Goal: Task Accomplishment & Management: Complete application form

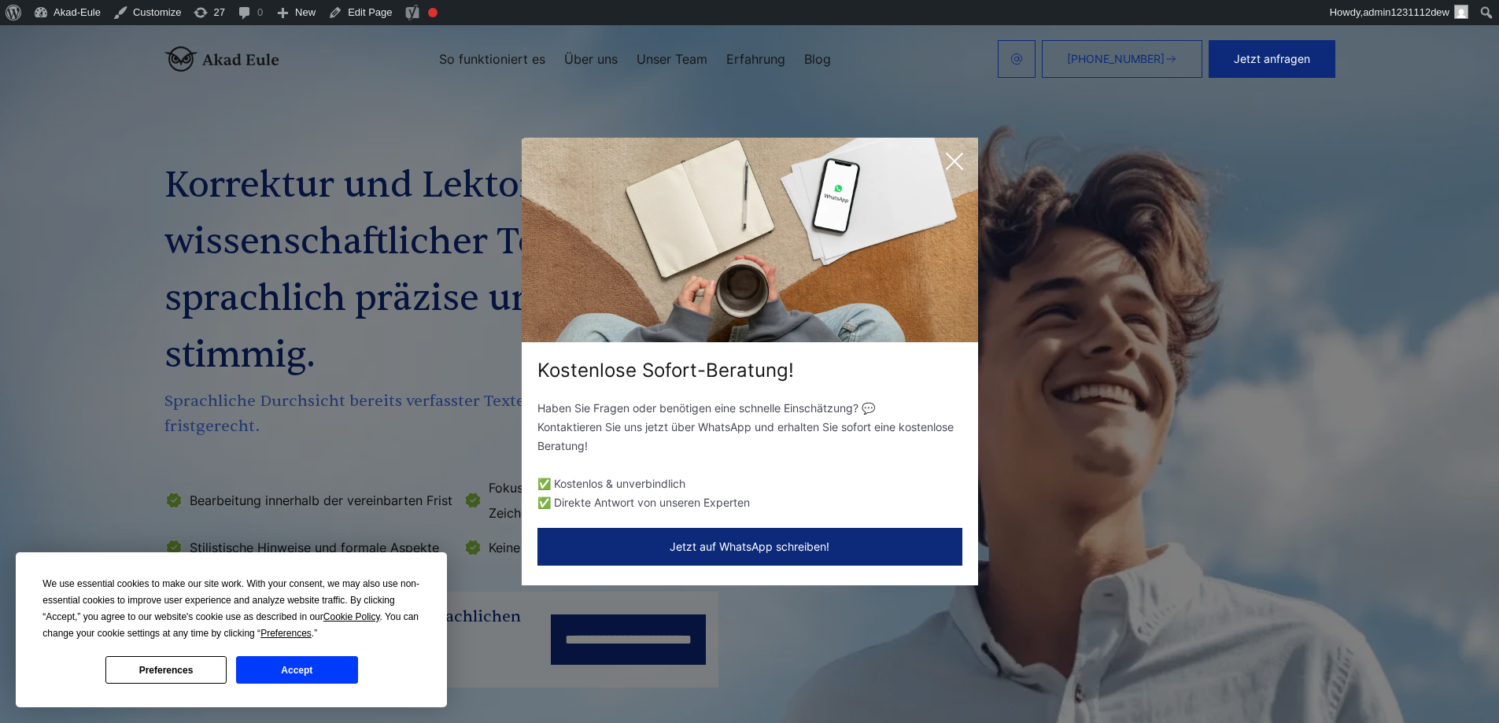
click at [966, 161] on icon at bounding box center [954, 161] width 31 height 31
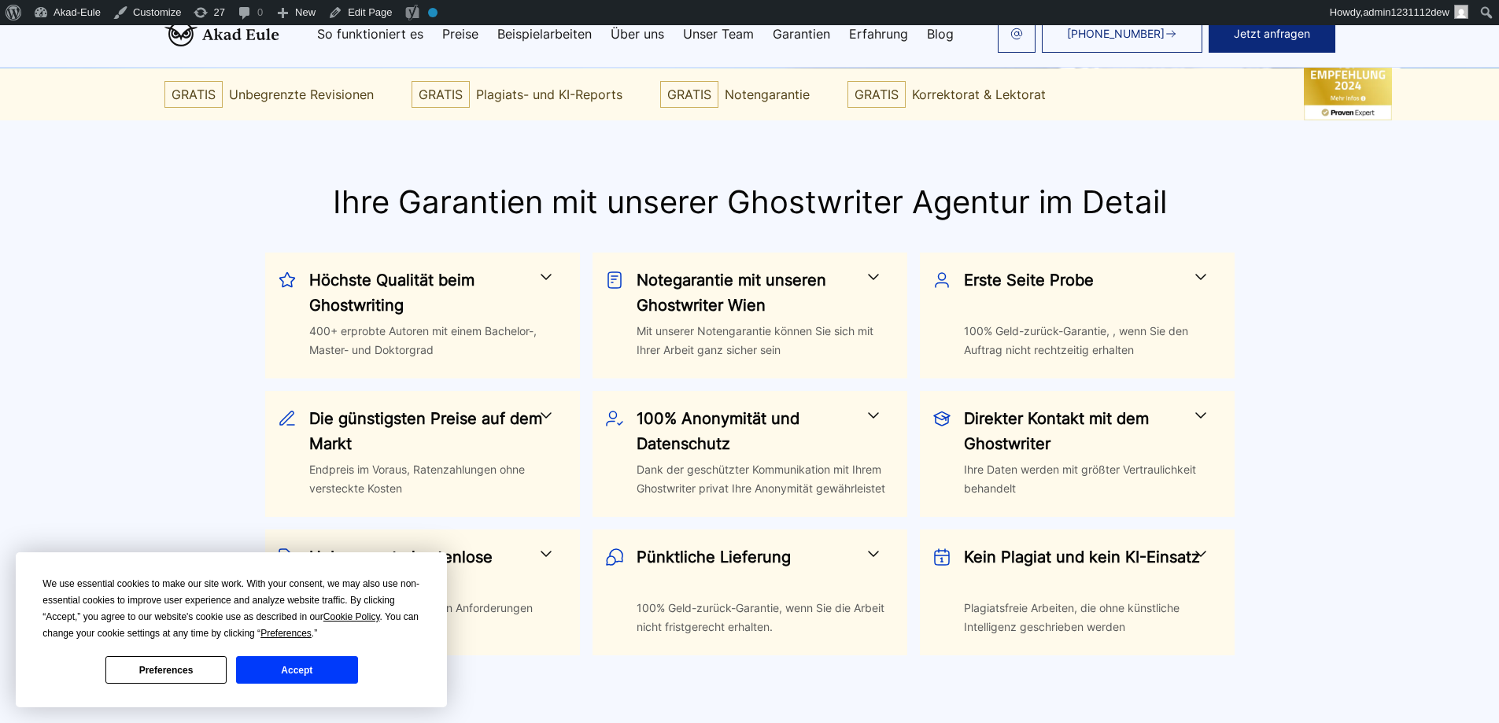
scroll to position [472, 0]
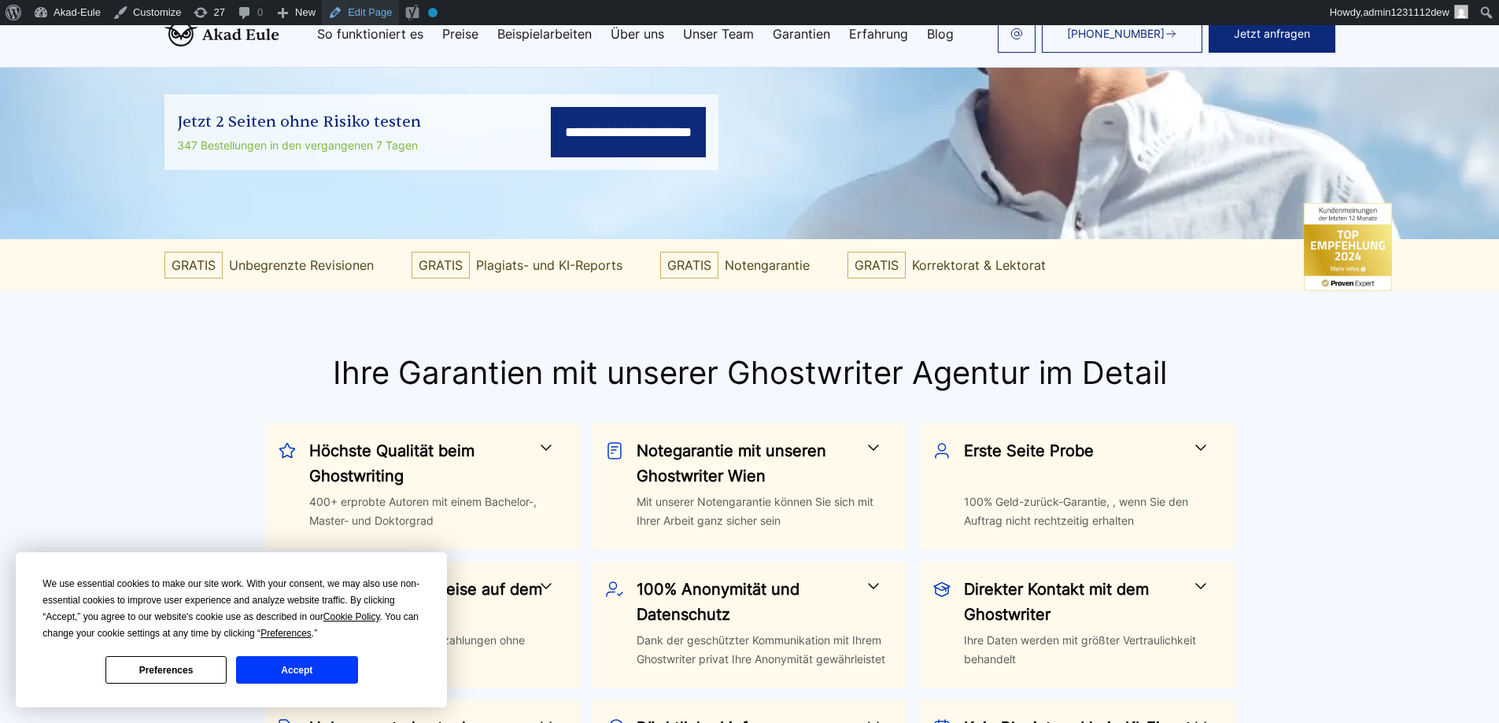
click at [366, 11] on link "Edit Page" at bounding box center [360, 12] width 76 height 25
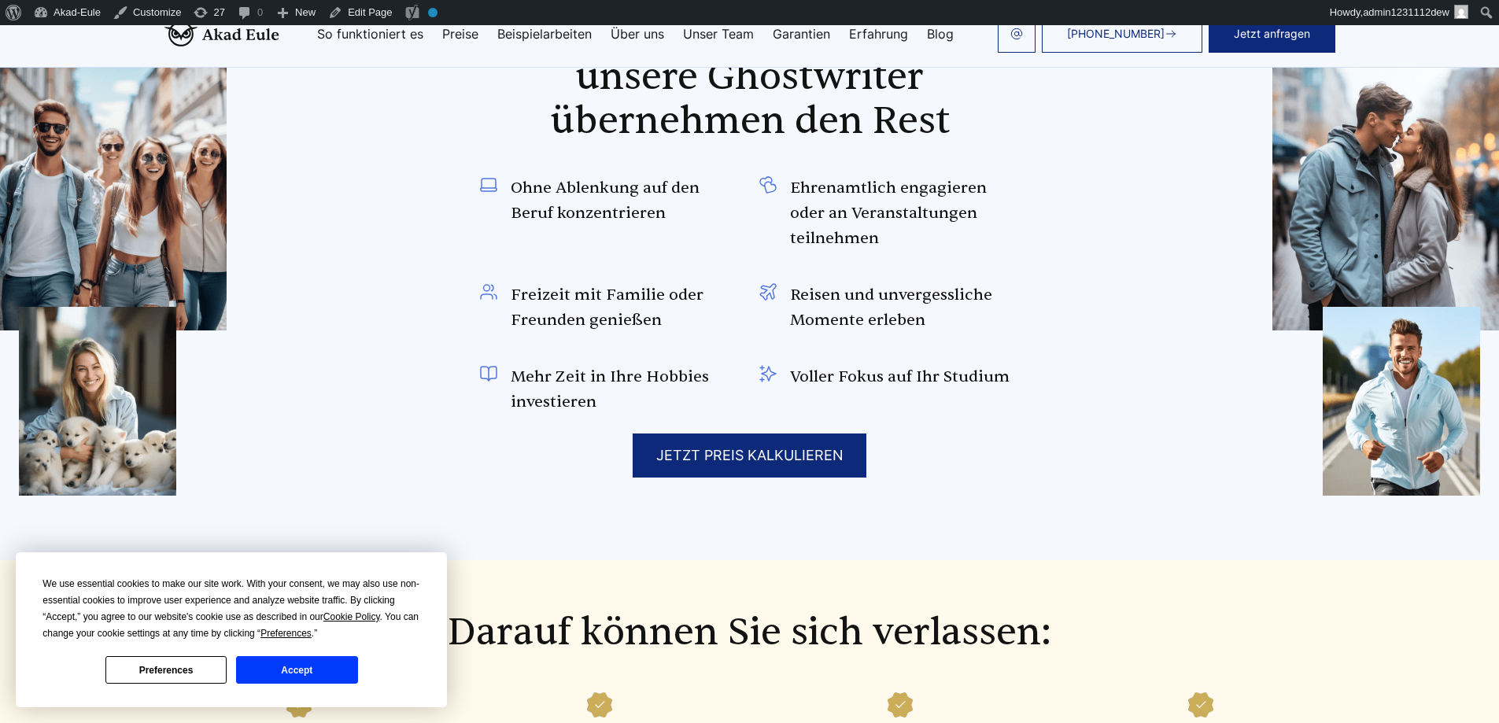
scroll to position [1479, 0]
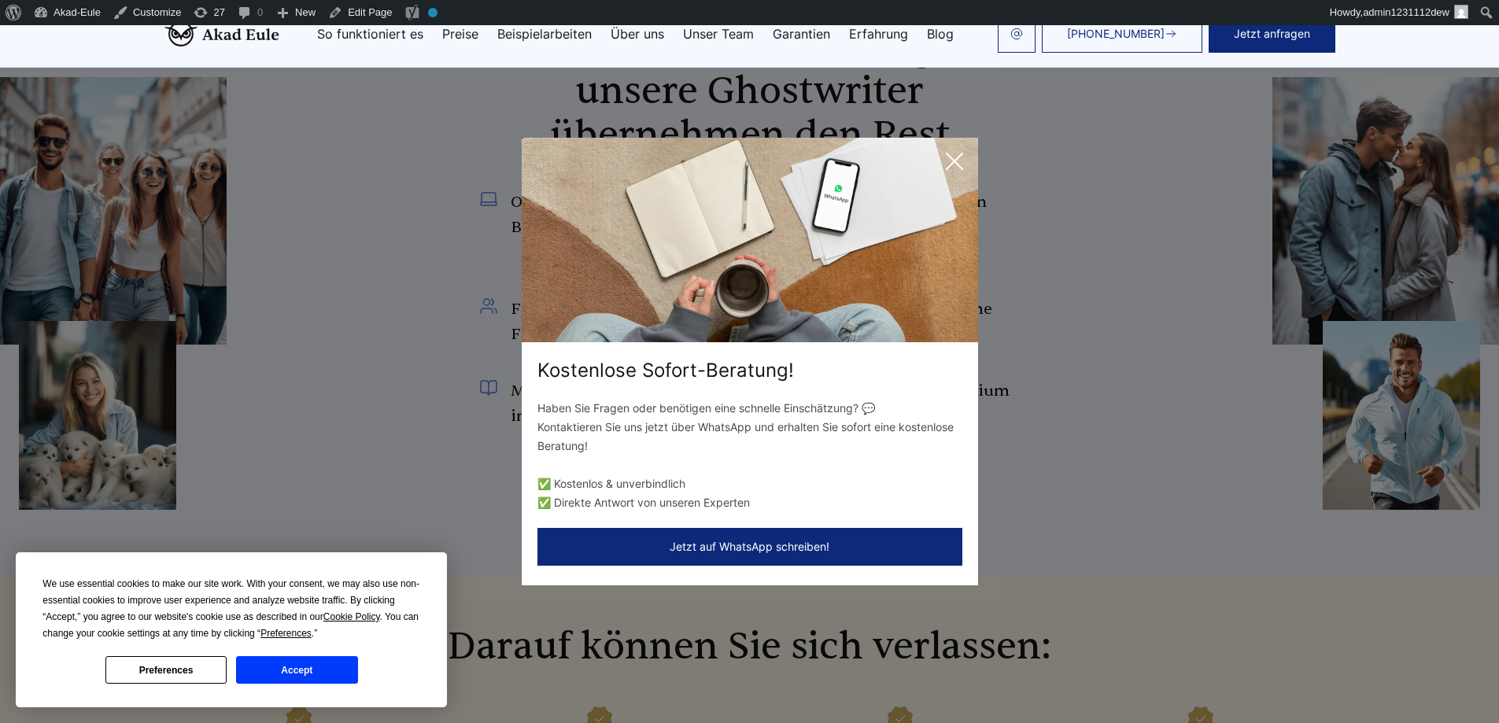
click at [948, 176] on icon at bounding box center [954, 161] width 31 height 31
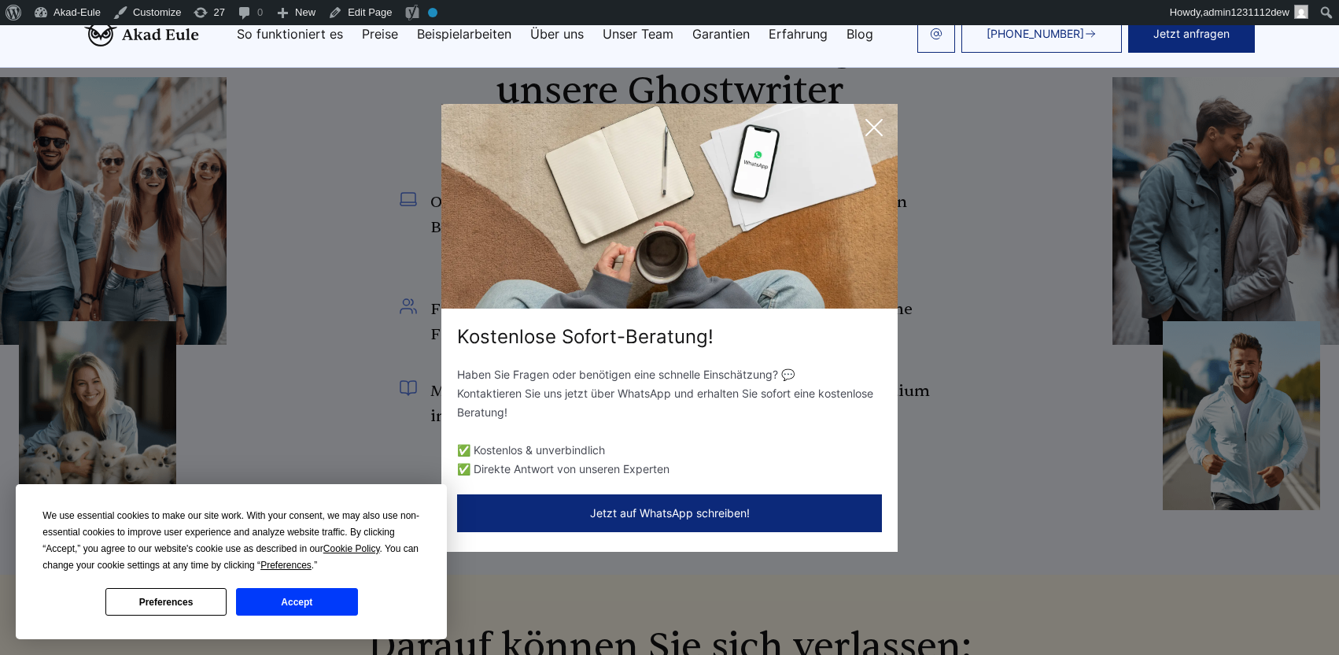
click at [860, 115] on icon at bounding box center [874, 127] width 31 height 31
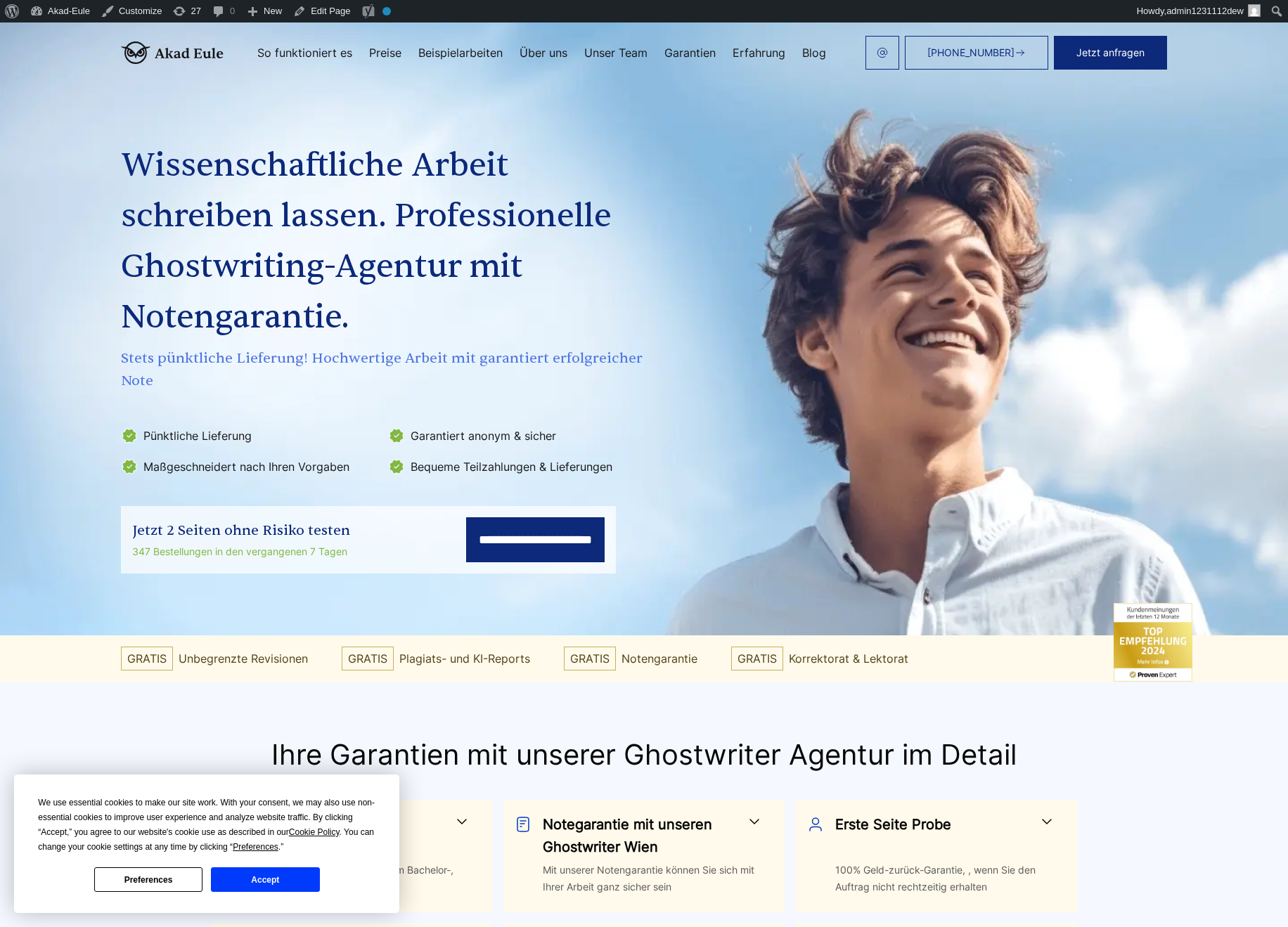
click at [174, 606] on section "**********" at bounding box center [644, 329] width 1288 height 613
click at [556, 534] on input "**********" at bounding box center [535, 539] width 138 height 45
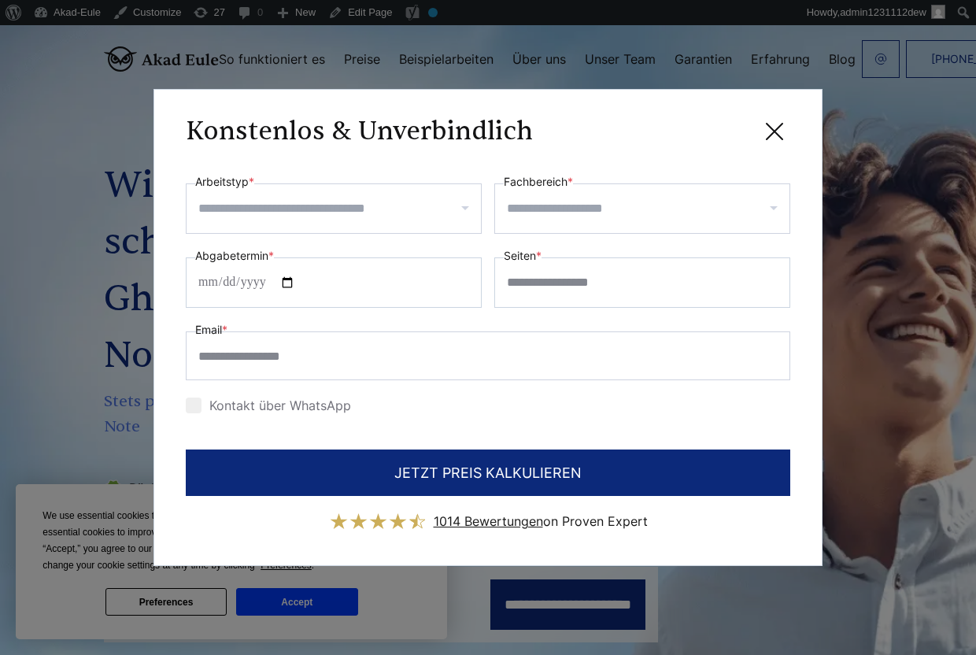
click at [771, 124] on icon at bounding box center [774, 131] width 31 height 31
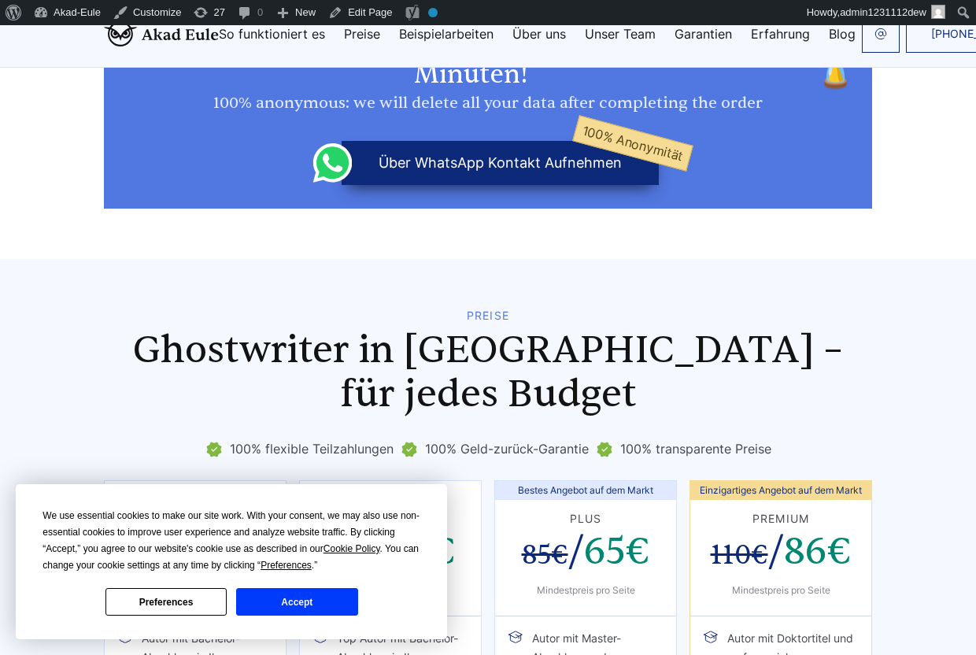
click at [305, 608] on button "Accept" at bounding box center [296, 602] width 121 height 28
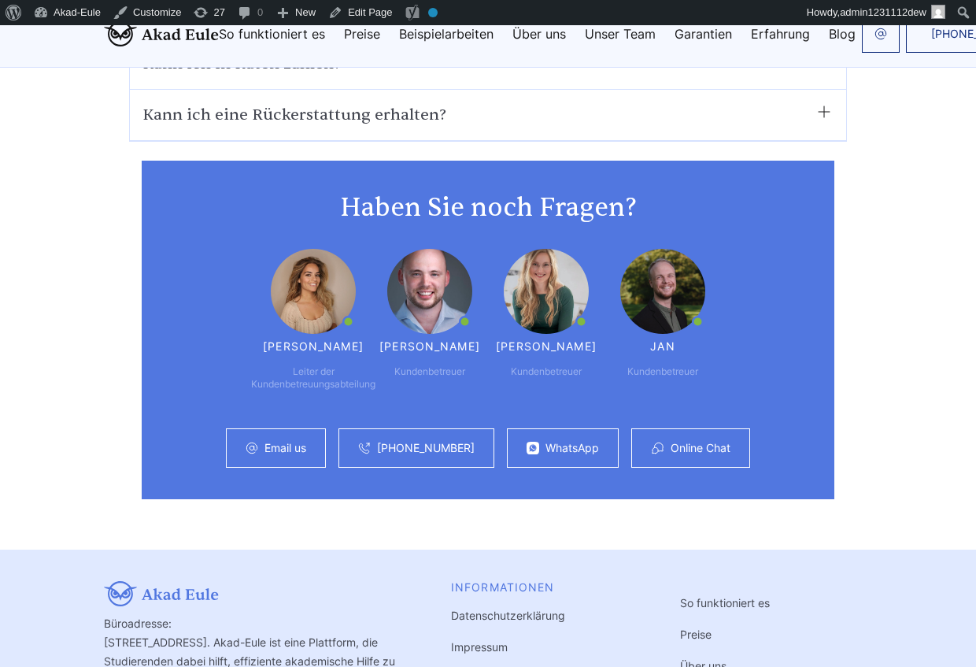
scroll to position [11343, 0]
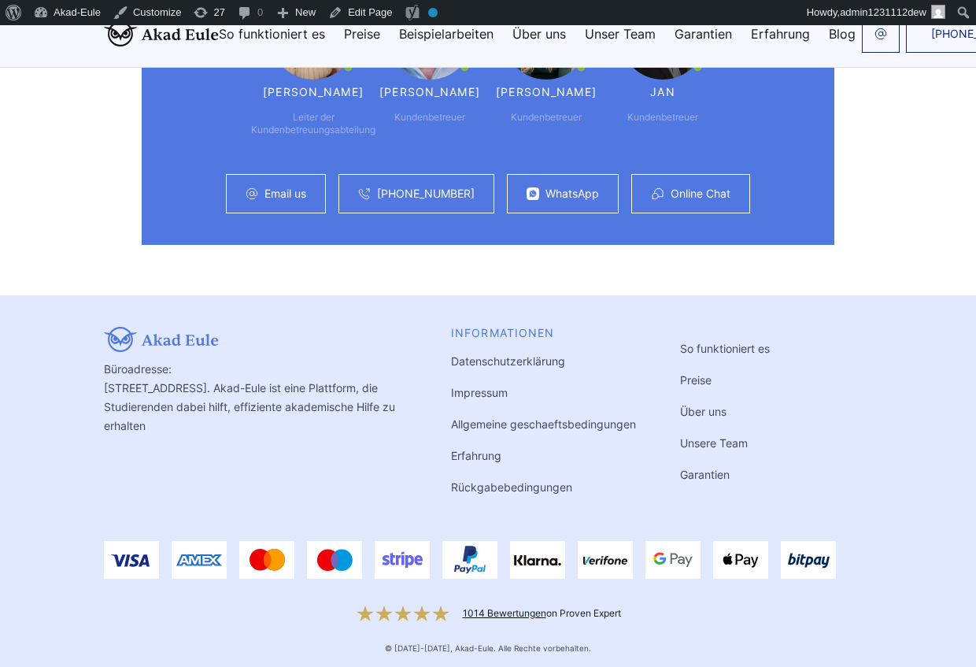
copy div "Büroadresse: Landsberger Straße 155 80687 München, Deutschland. Akad-Eule ist e…"
drag, startPoint x: 285, startPoint y: 431, endPoint x: 87, endPoint y: 376, distance: 205.8
click at [87, 376] on div "Büroadresse: Landsberger Straße 155 80687 München, Deutschland. Akad-Eule ist e…" at bounding box center [488, 490] width 806 height 327
click at [843, 460] on div "Büroadresse: Landsberger Straße 155 80687 München, Deutschland. Akad-Eule ist e…" at bounding box center [488, 421] width 768 height 189
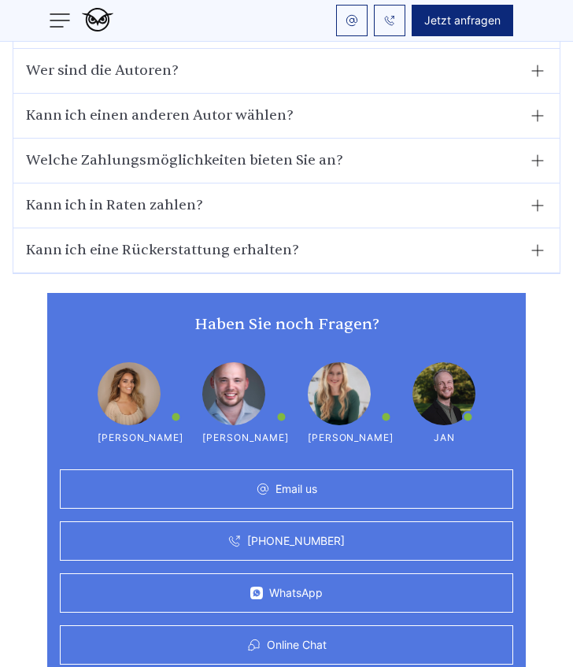
scroll to position [10598, 0]
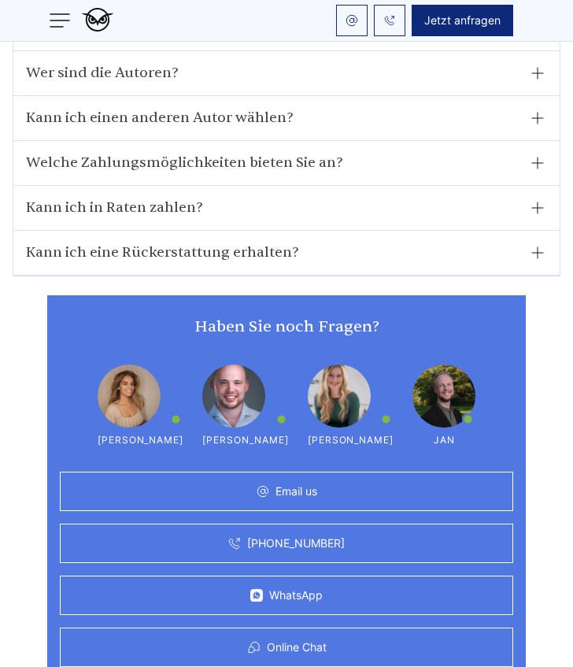
click at [491, 31] on button "Jetzt anfragen" at bounding box center [463, 20] width 102 height 31
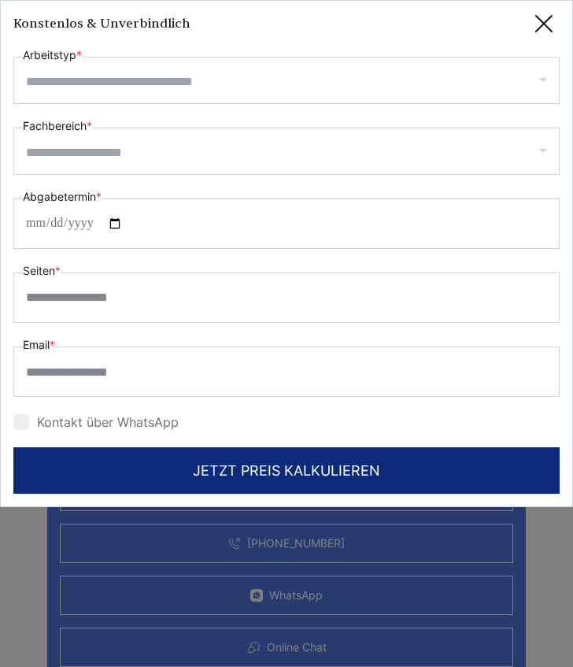
click at [154, 418] on label "Kontakt über WhatsApp" at bounding box center [95, 422] width 165 height 16
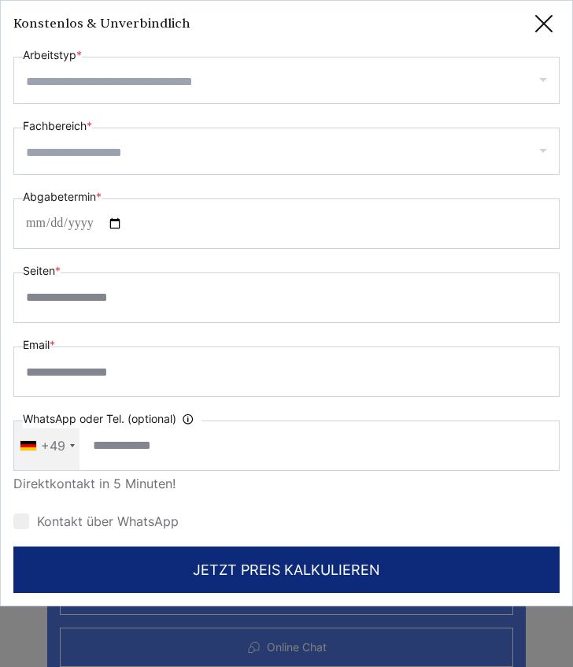
click at [65, 520] on label "Kontakt über WhatsApp" at bounding box center [95, 521] width 165 height 16
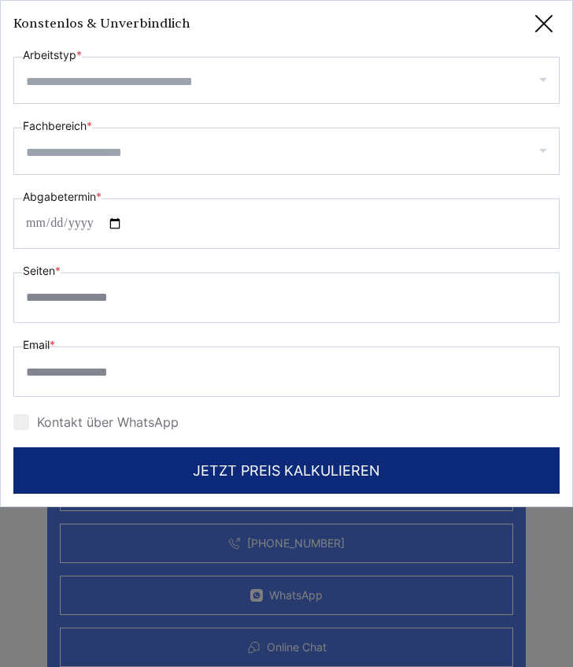
click at [87, 423] on label "Kontakt über WhatsApp" at bounding box center [95, 422] width 165 height 16
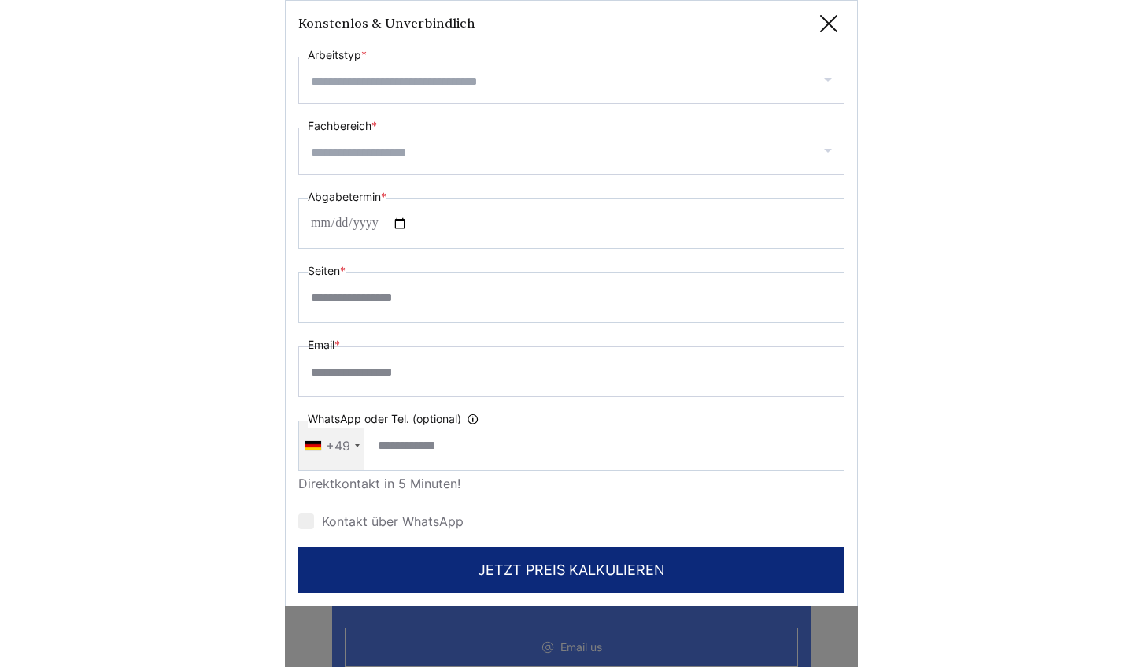
scroll to position [10676, 0]
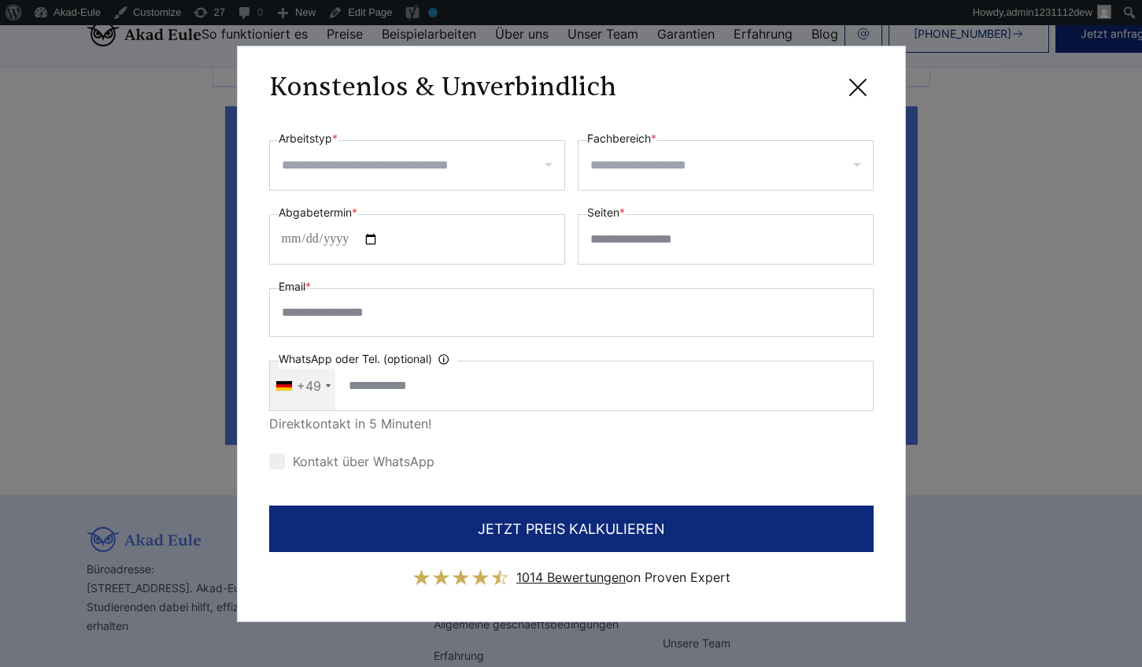
click at [427, 170] on input "Arbeitstyp *" at bounding box center [423, 165] width 283 height 25
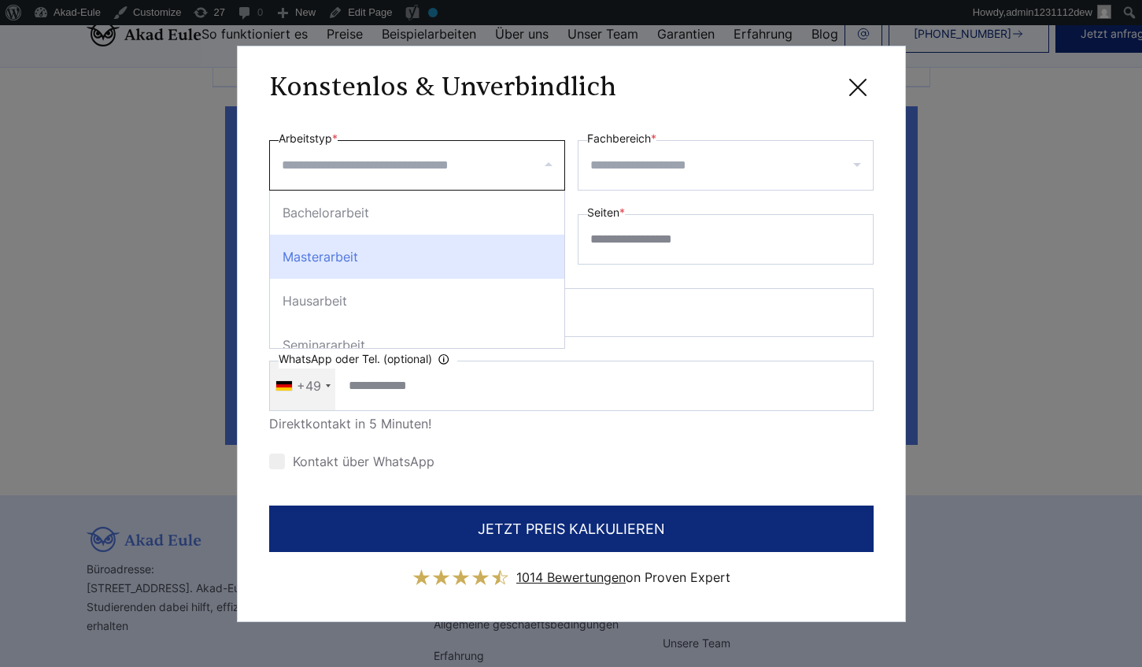
click at [425, 246] on div "Masterarbeit" at bounding box center [417, 257] width 294 height 44
select select "**"
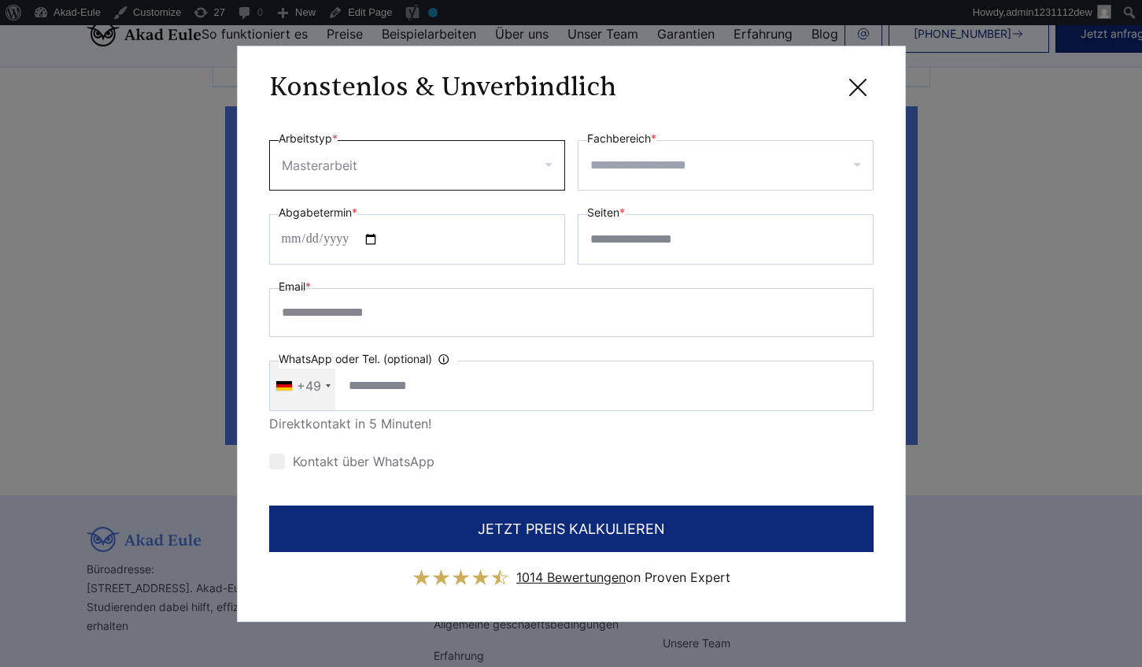
click at [611, 187] on div at bounding box center [726, 165] width 296 height 50
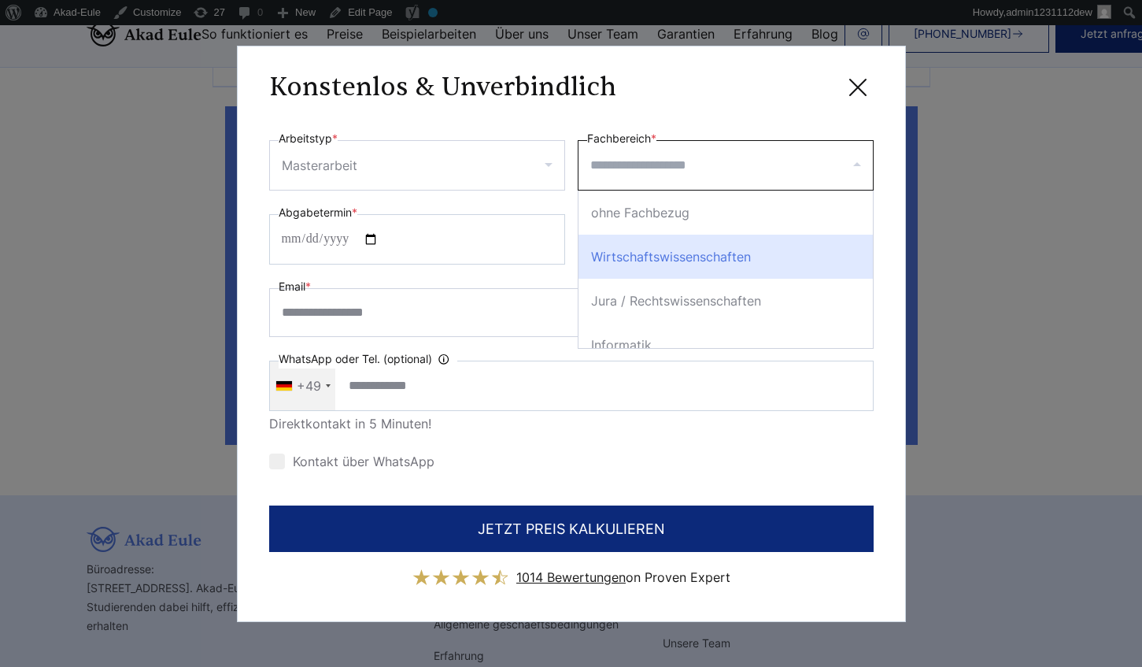
click at [620, 260] on div "Wirtschaftswissenschaften" at bounding box center [725, 257] width 294 height 44
select select "*"
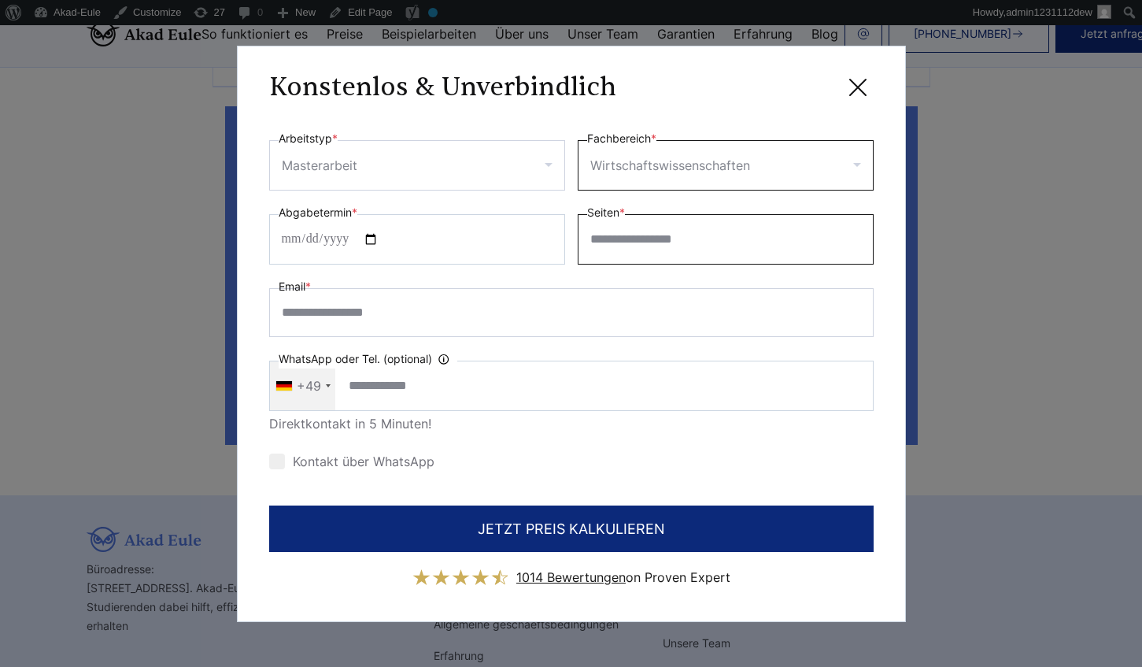
click at [628, 247] on input "Seiten *" at bounding box center [726, 239] width 296 height 50
type input "**"
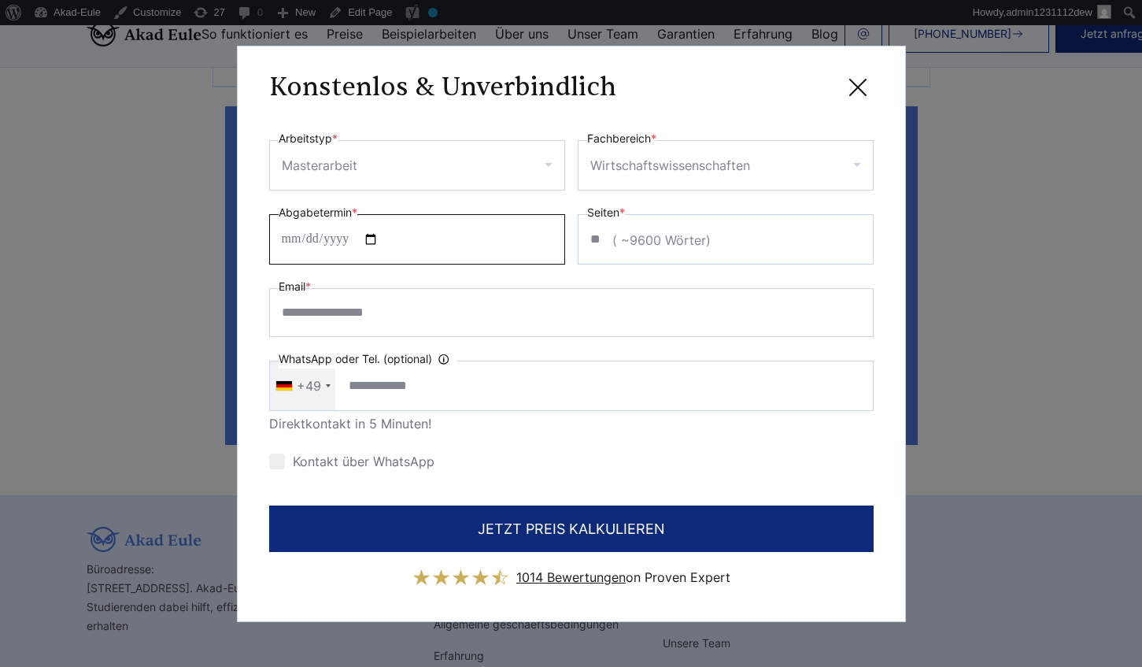
click at [392, 242] on input "Abgabetermin *" at bounding box center [417, 239] width 296 height 50
type input "**********"
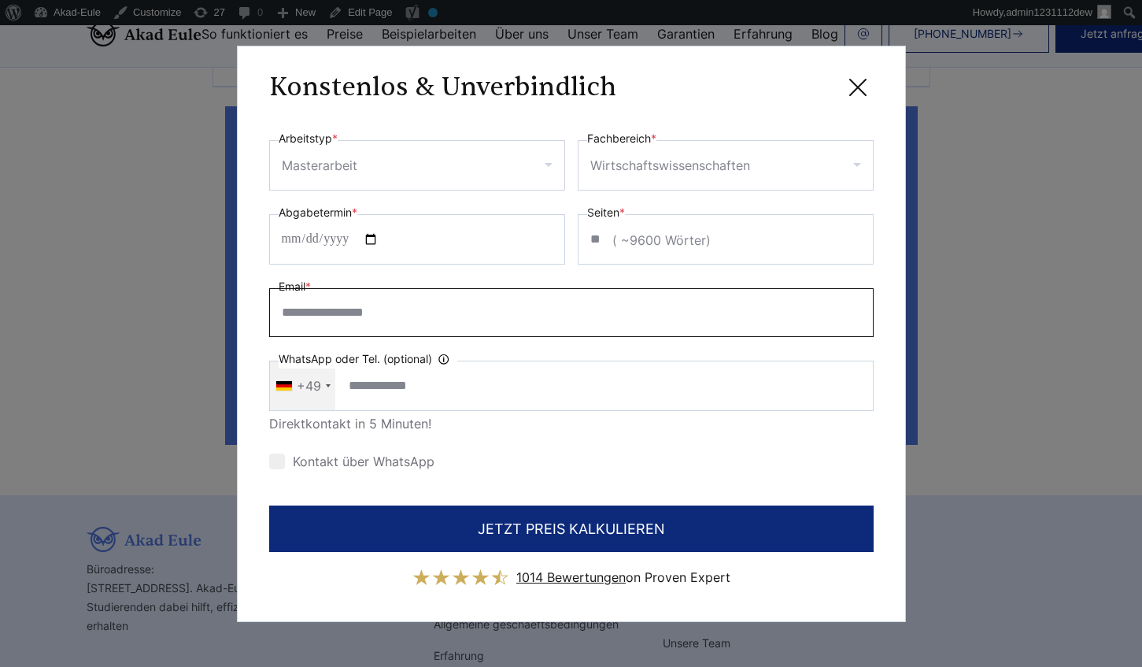
click at [393, 318] on input "Email *" at bounding box center [571, 312] width 604 height 49
type input "**********"
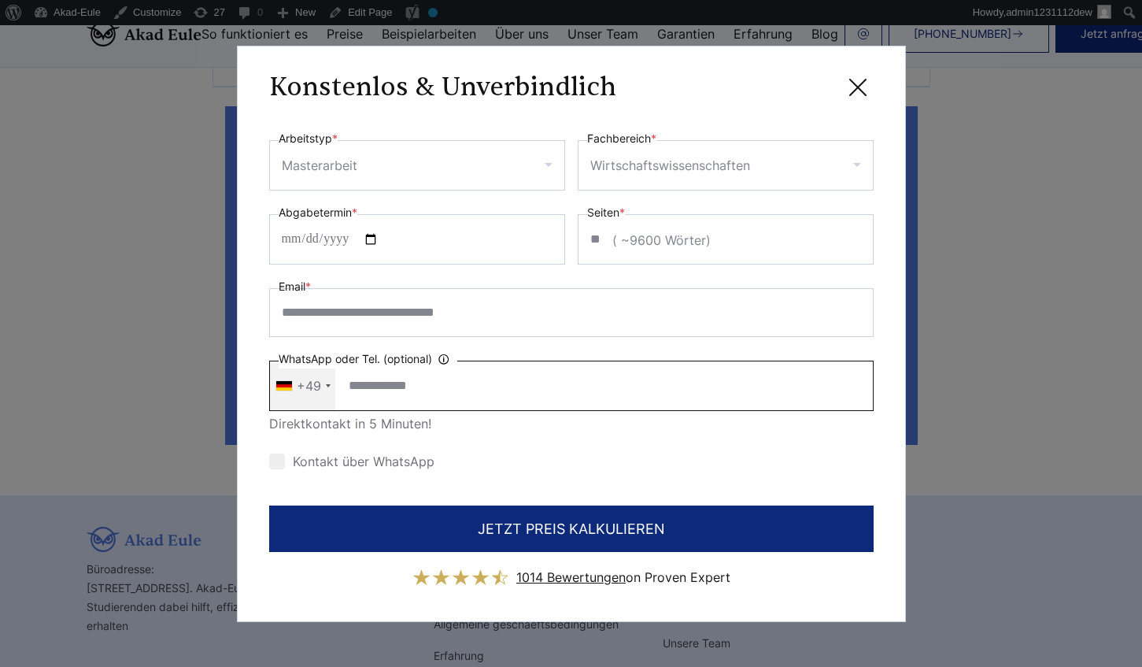
click at [371, 380] on input "WhatsApp oder Tel. (optional) Ihre Daten werden nicht an Dritte weitergegeben" at bounding box center [571, 385] width 604 height 50
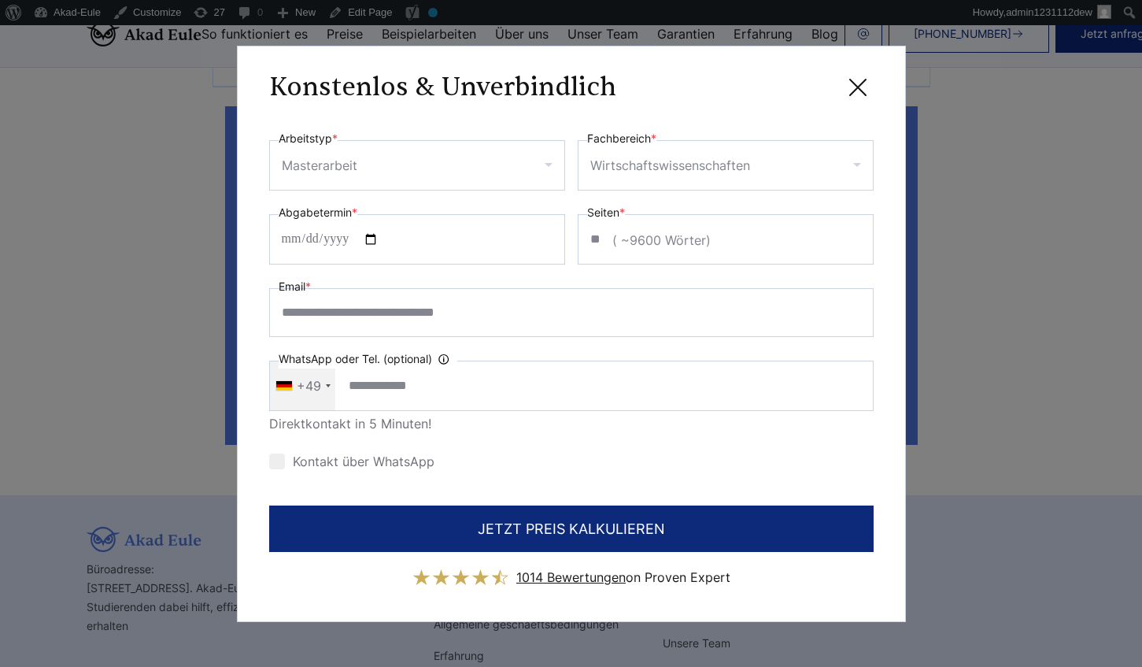
click at [330, 455] on label "Kontakt über WhatsApp" at bounding box center [351, 461] width 165 height 16
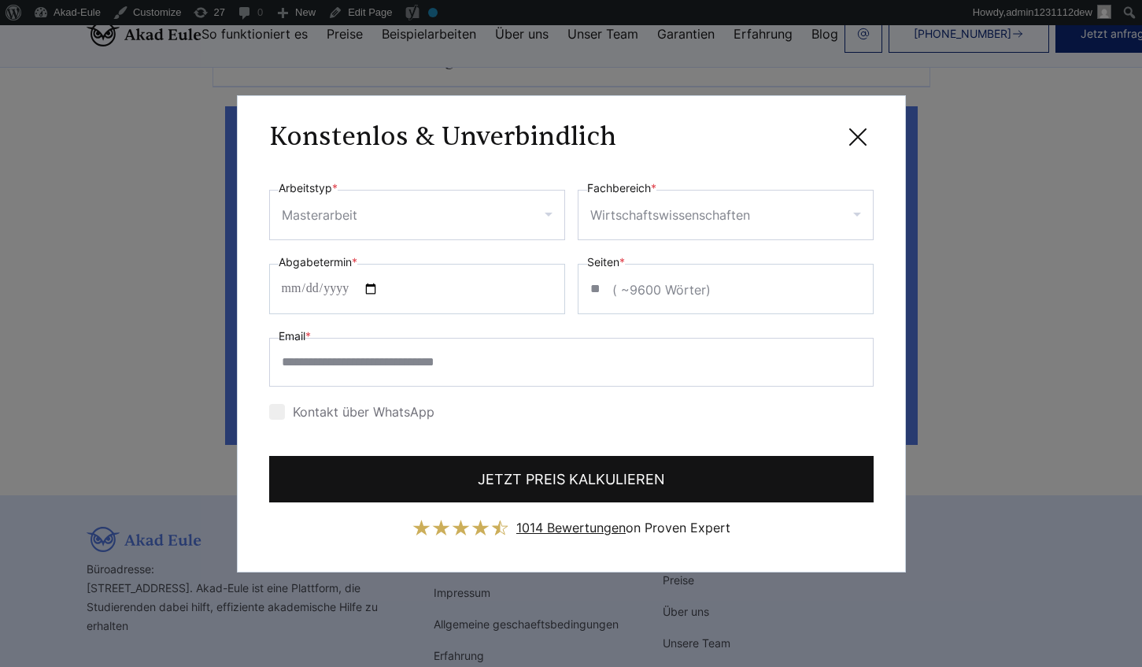
click at [414, 459] on button "JETZT PREIS KALKULIEREN" at bounding box center [571, 479] width 604 height 46
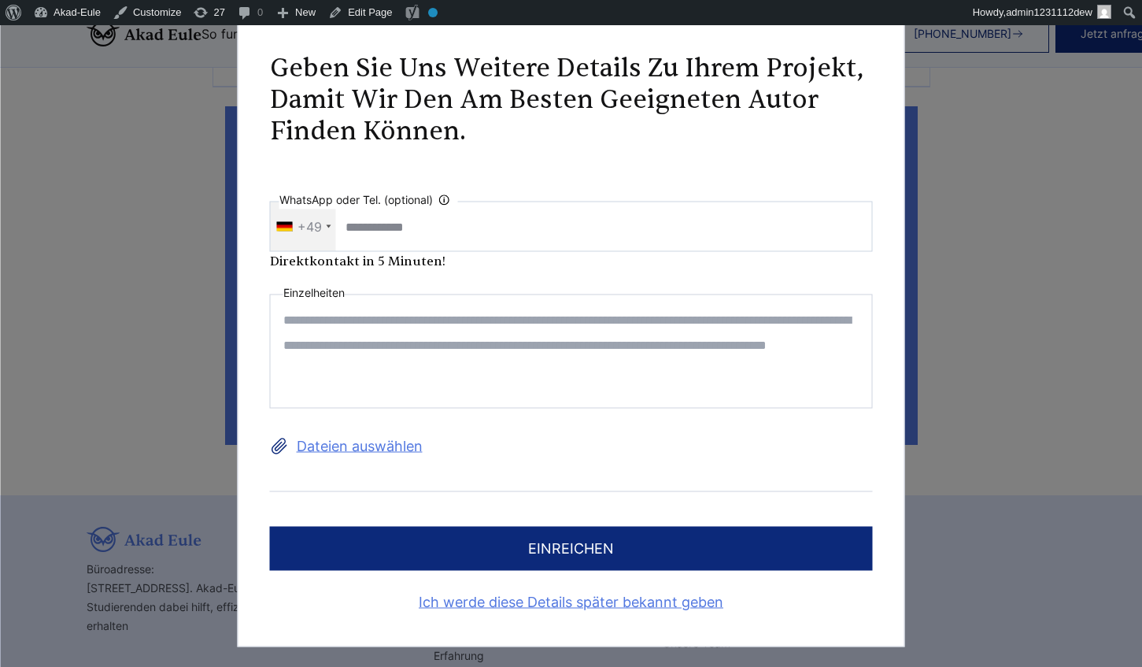
scroll to position [0, 0]
click at [454, 242] on input "WhatsApp oder Tel. (optional) Ihre Daten werden nicht an Dritte weitergegeben" at bounding box center [571, 226] width 603 height 50
click at [438, 260] on div "Direktkontakt in 5 Minuten!" at bounding box center [571, 261] width 603 height 19
click at [881, 77] on div "Geben Sie uns weitere Details zu Ihrem Projekt, damit wir den am besten geeigne…" at bounding box center [571, 333] width 667 height 626
click at [975, 130] on div "Geben Sie uns weitere Details zu Ihrem Projekt, damit wir den am besten geeigne…" at bounding box center [571, 333] width 1142 height 667
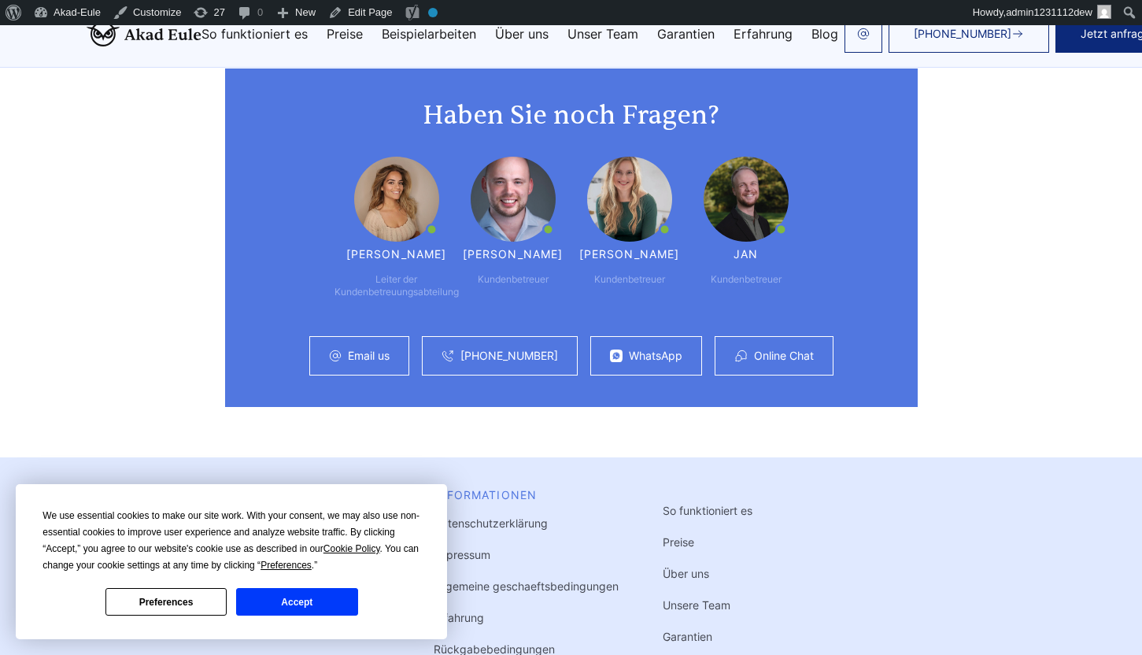
click at [290, 605] on button "Accept" at bounding box center [296, 602] width 121 height 28
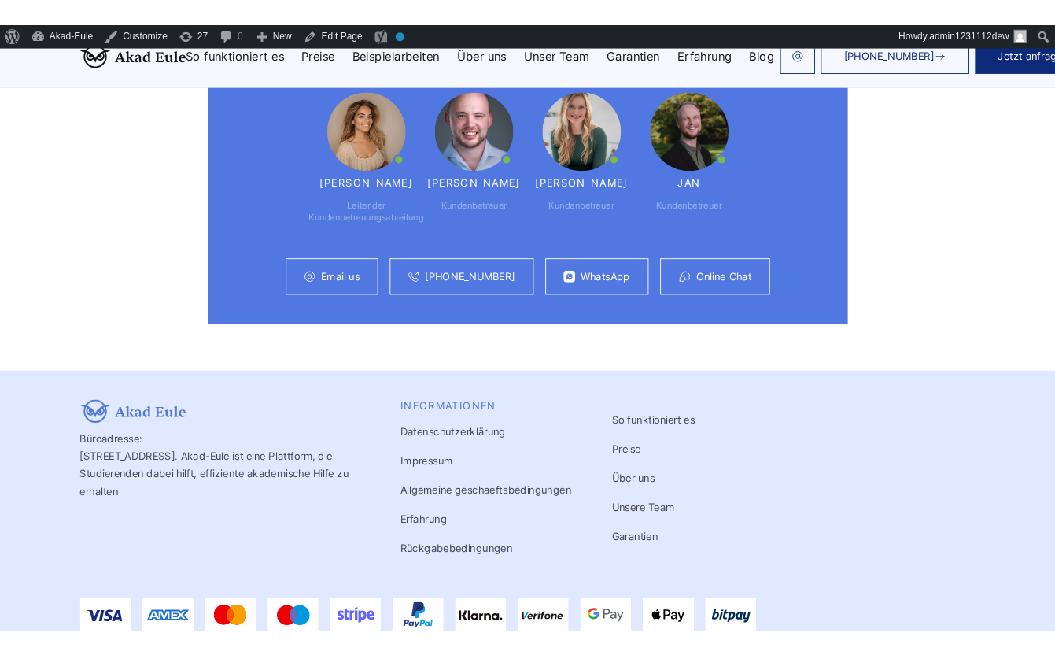
scroll to position [10799, 0]
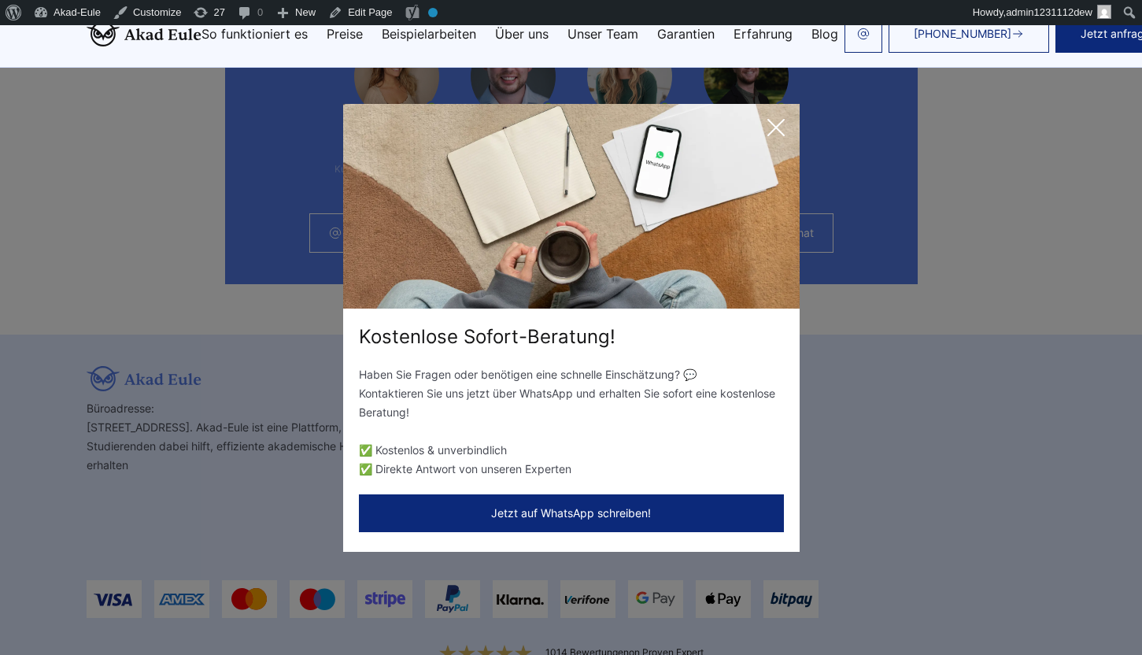
click at [786, 133] on icon at bounding box center [775, 127] width 31 height 31
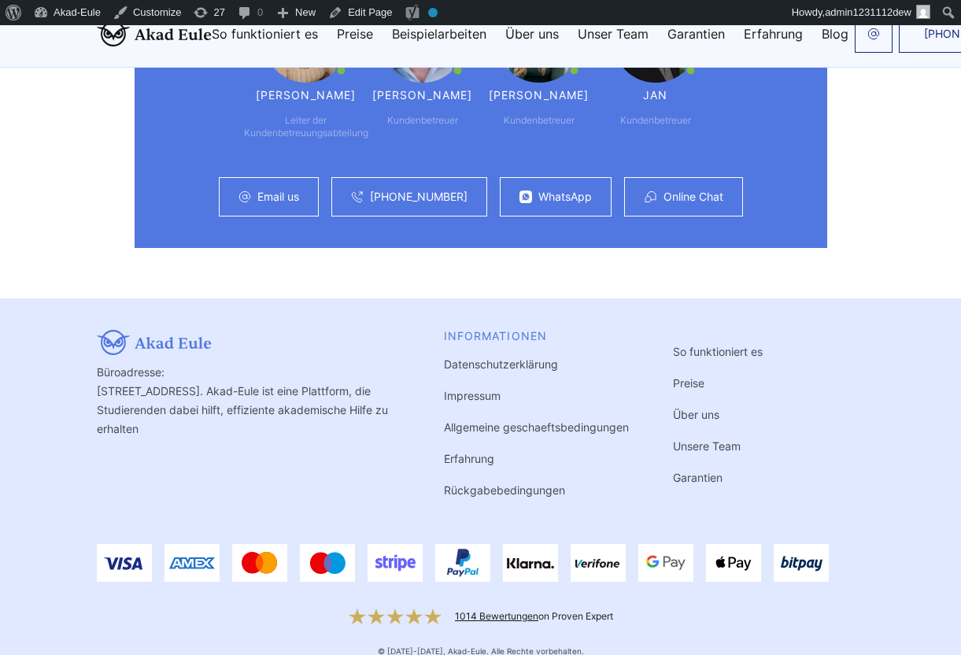
scroll to position [11355, 0]
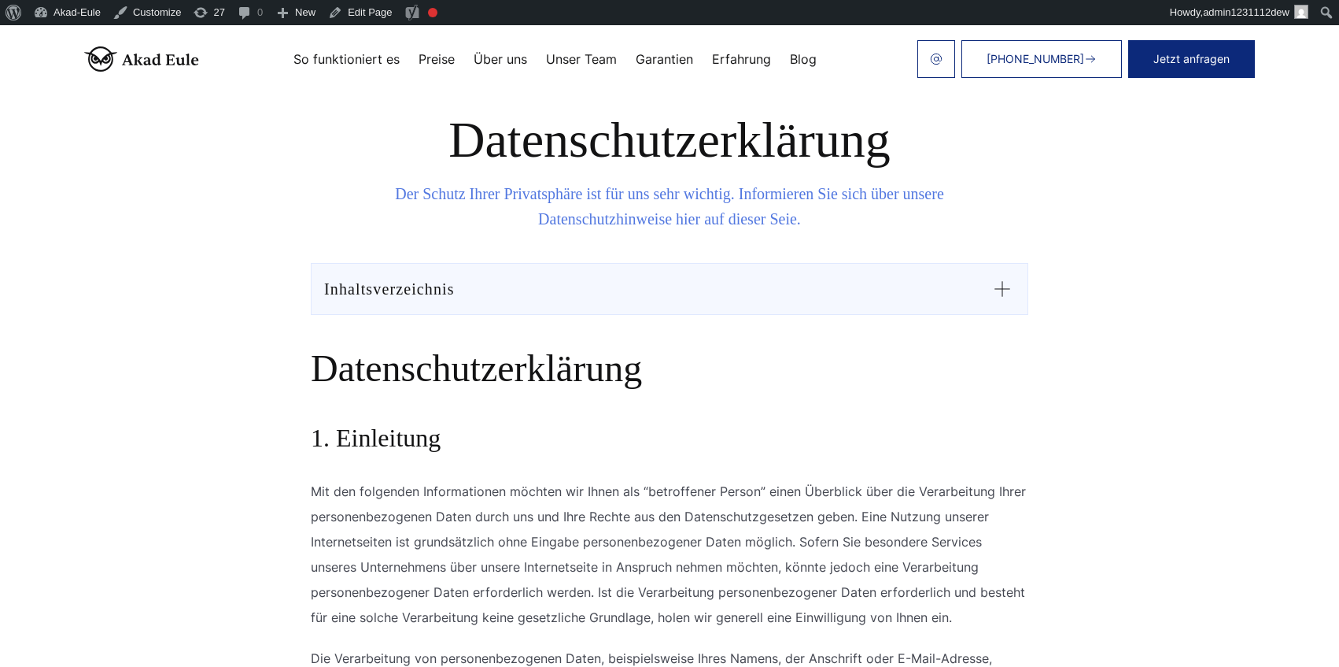
click at [1011, 280] on icon at bounding box center [1002, 288] width 25 height 25
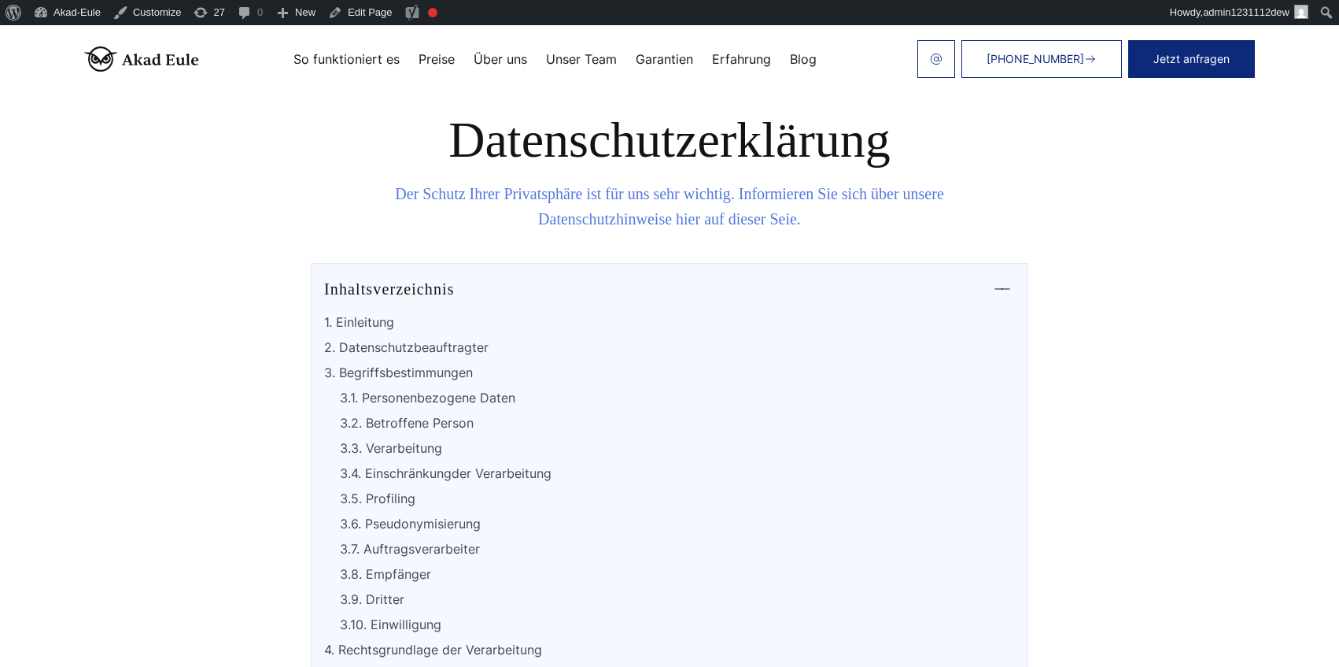
click at [1005, 286] on div at bounding box center [1002, 285] width 25 height 19
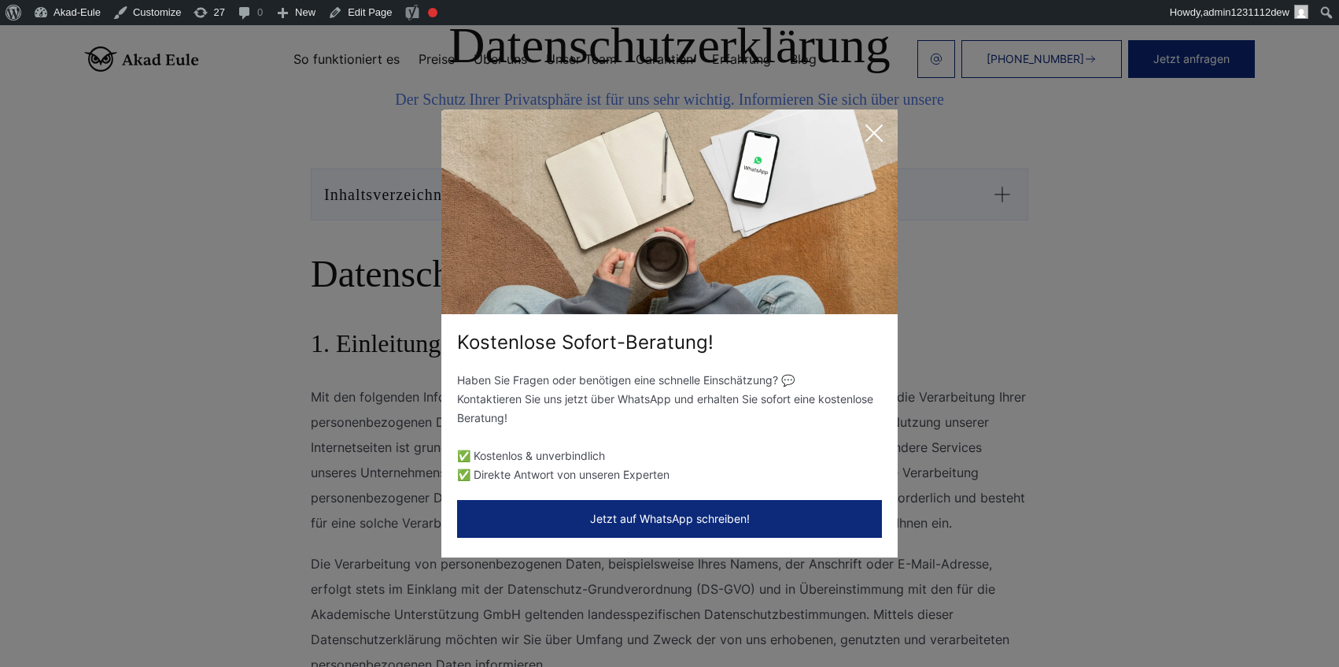
click at [882, 137] on icon at bounding box center [874, 132] width 31 height 31
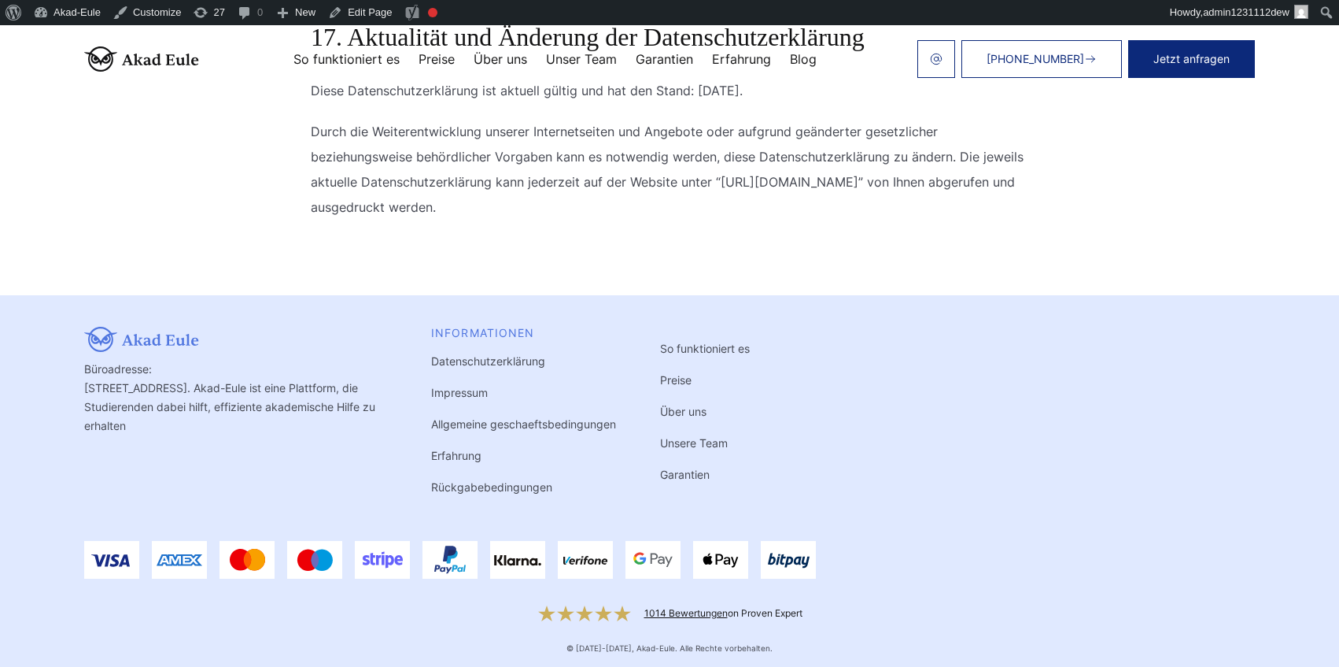
scroll to position [15341, 0]
click at [492, 419] on link "Allgemeine geschaeftsbedingungen" at bounding box center [523, 423] width 185 height 13
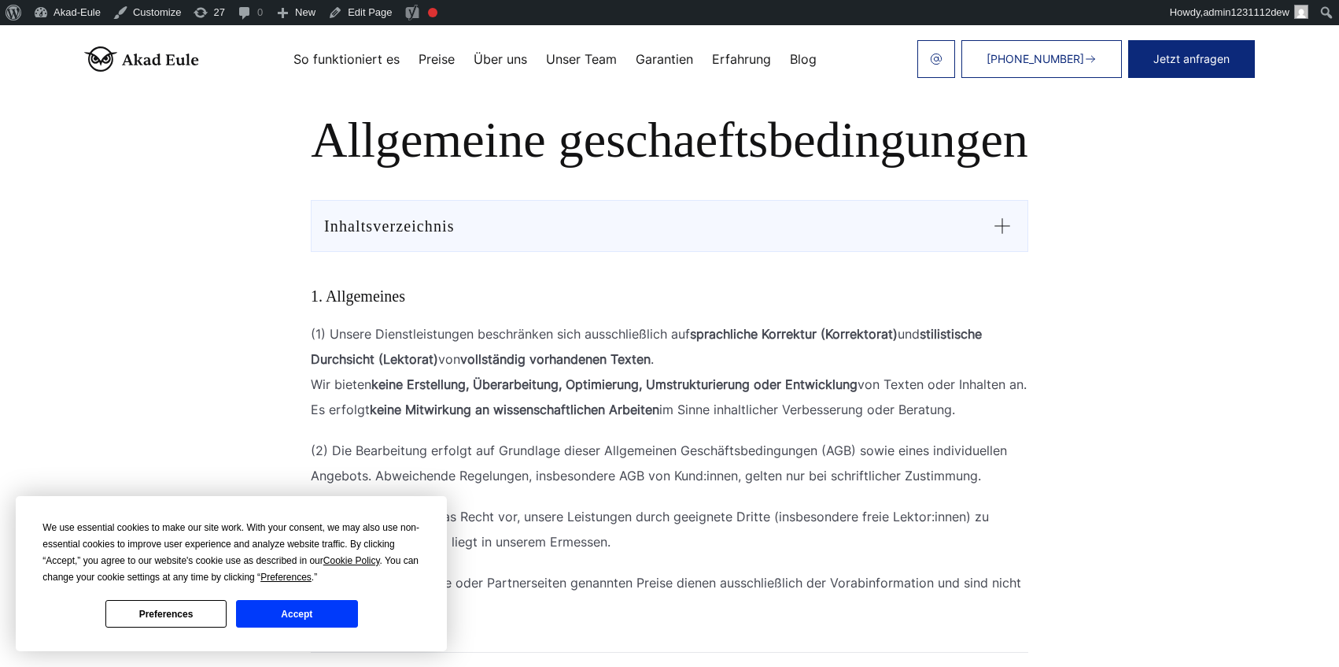
click at [542, 219] on div "Inhaltsverzeichnis" at bounding box center [669, 225] width 691 height 25
click at [416, 229] on div "Inhaltsverzeichnis" at bounding box center [389, 225] width 131 height 25
click at [1008, 220] on icon at bounding box center [1002, 225] width 25 height 25
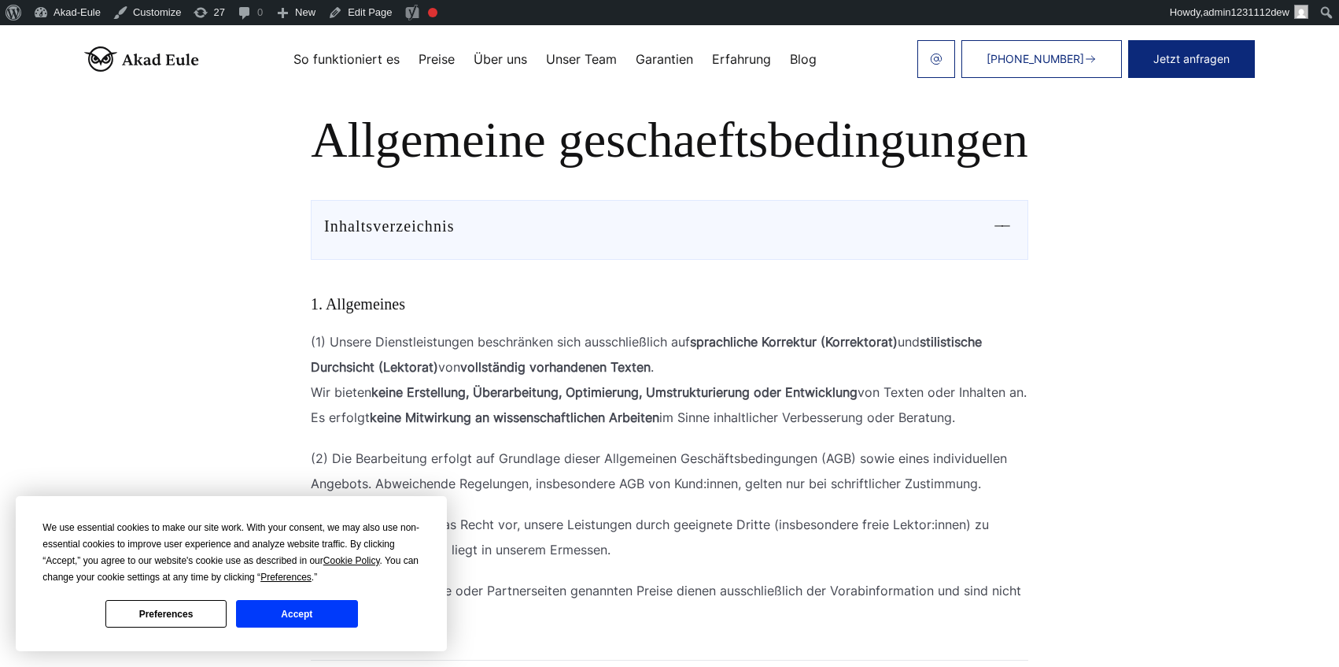
click at [1007, 221] on div at bounding box center [1002, 222] width 25 height 19
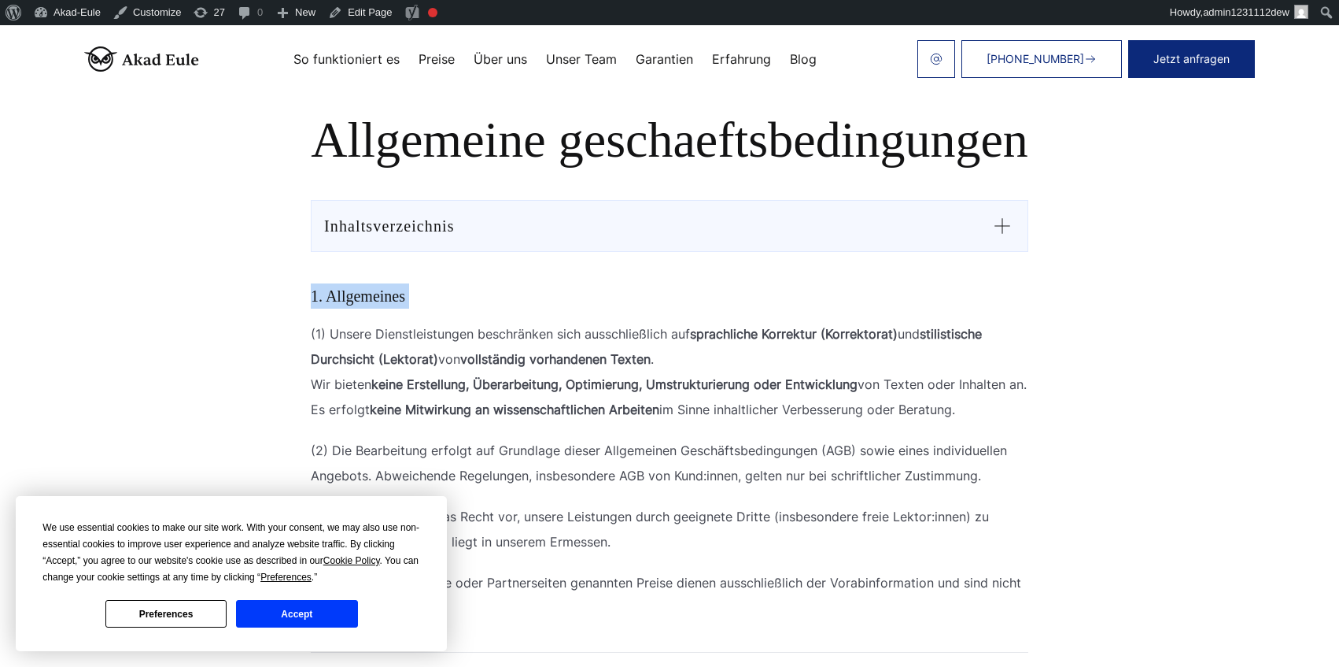
click at [1007, 221] on icon at bounding box center [1002, 225] width 25 height 25
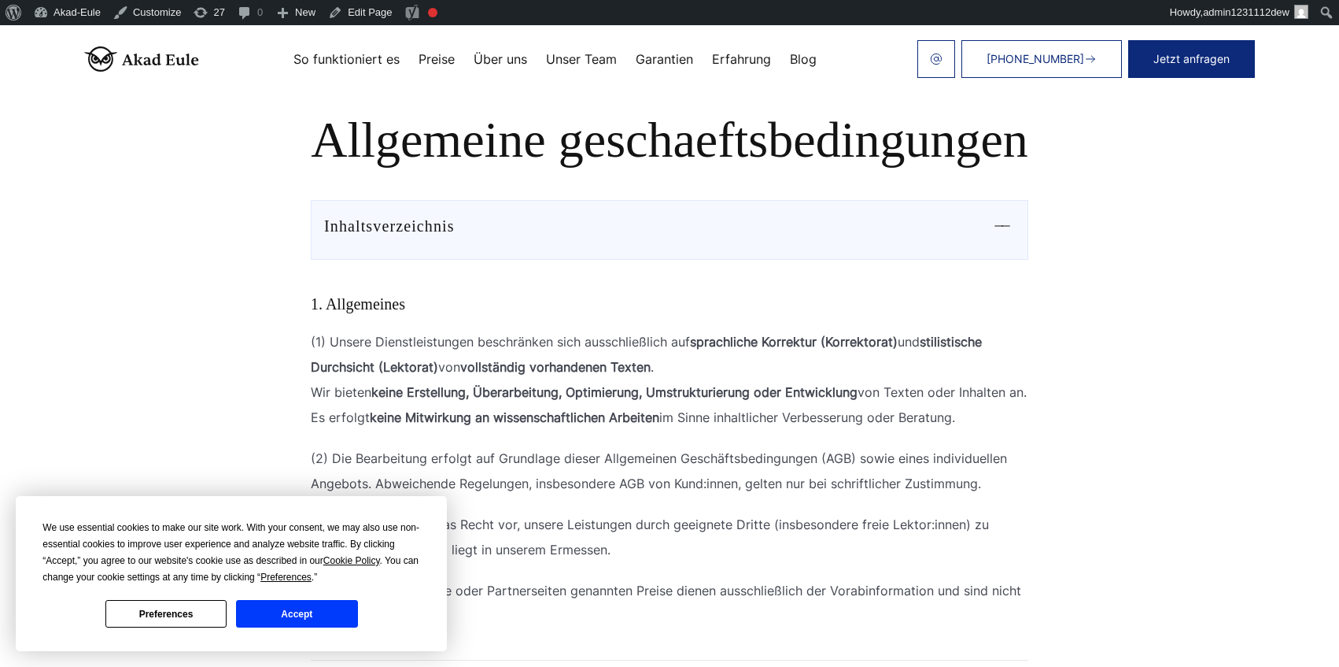
click at [1007, 221] on div at bounding box center [1002, 222] width 25 height 19
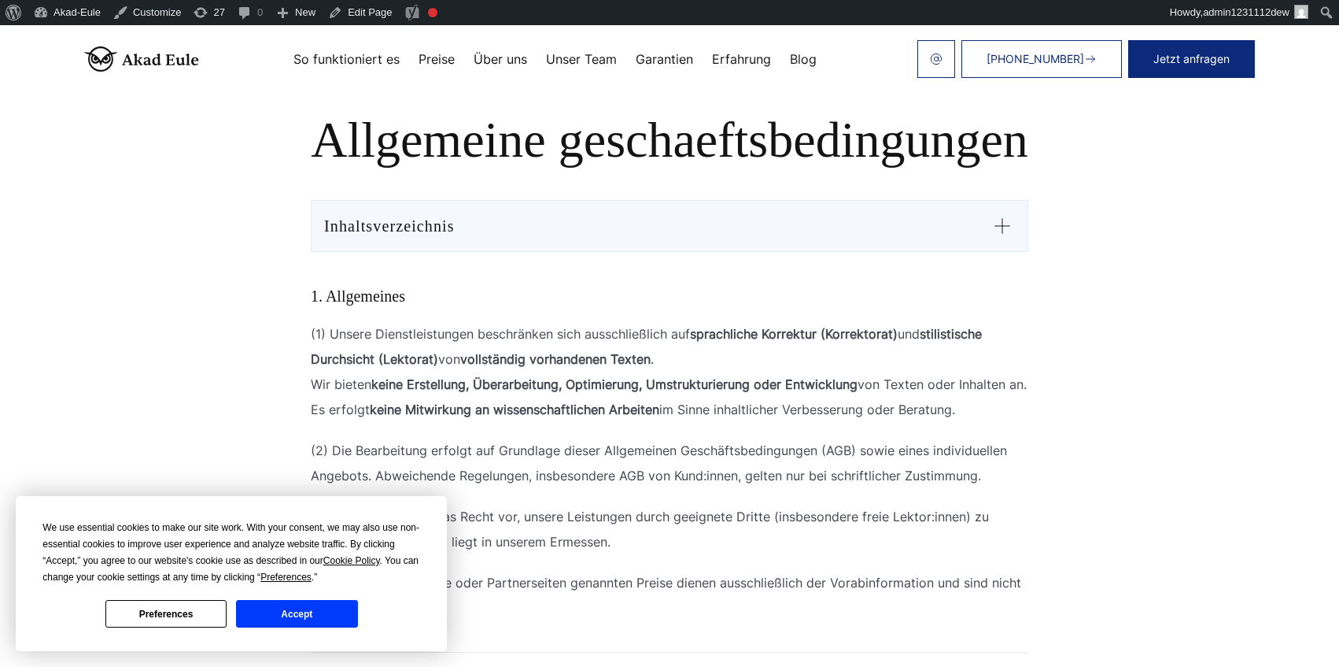
click at [890, 238] on div "Inhaltsverzeichnis" at bounding box center [670, 226] width 718 height 52
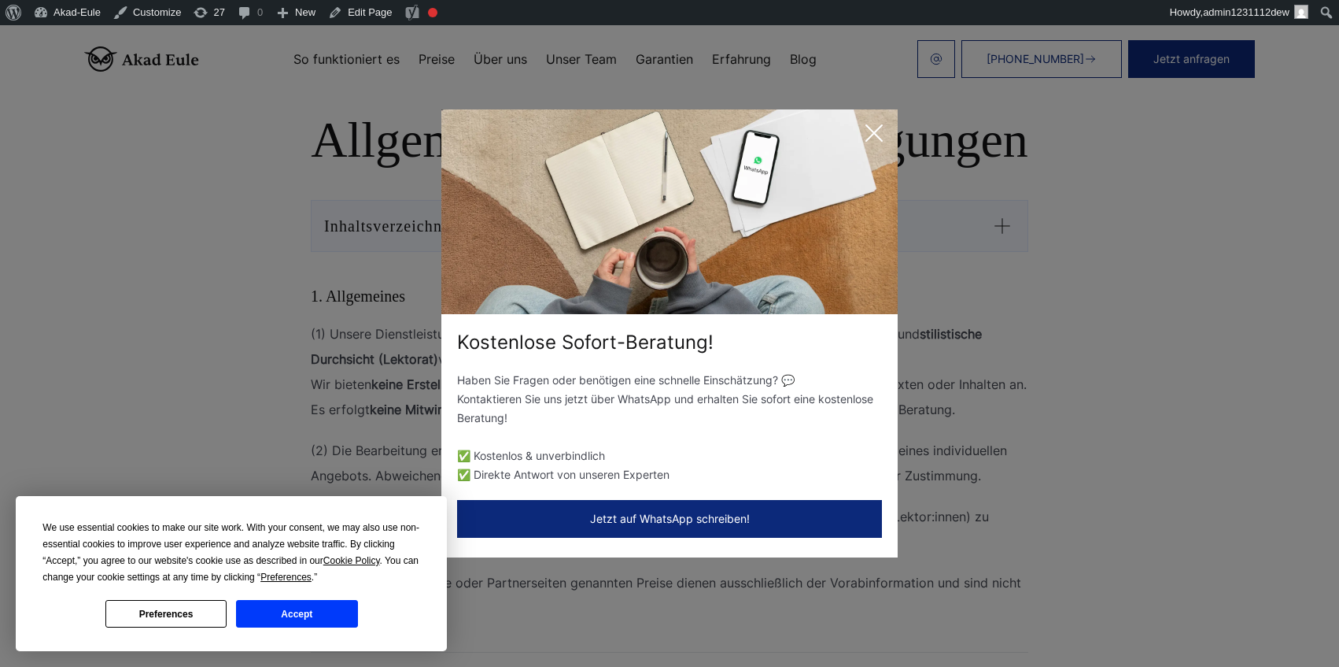
click at [884, 124] on icon at bounding box center [874, 132] width 31 height 31
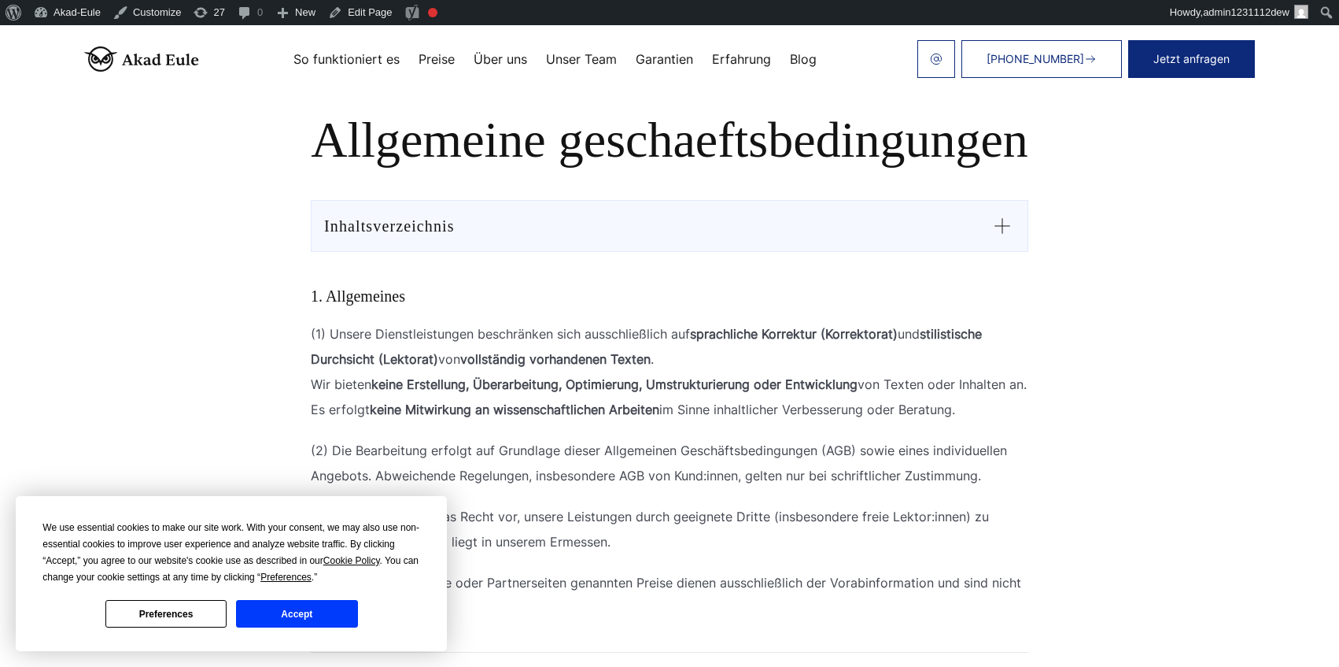
click at [516, 147] on h1 "Allgemeine geschaeftsbedingungen" at bounding box center [670, 140] width 932 height 57
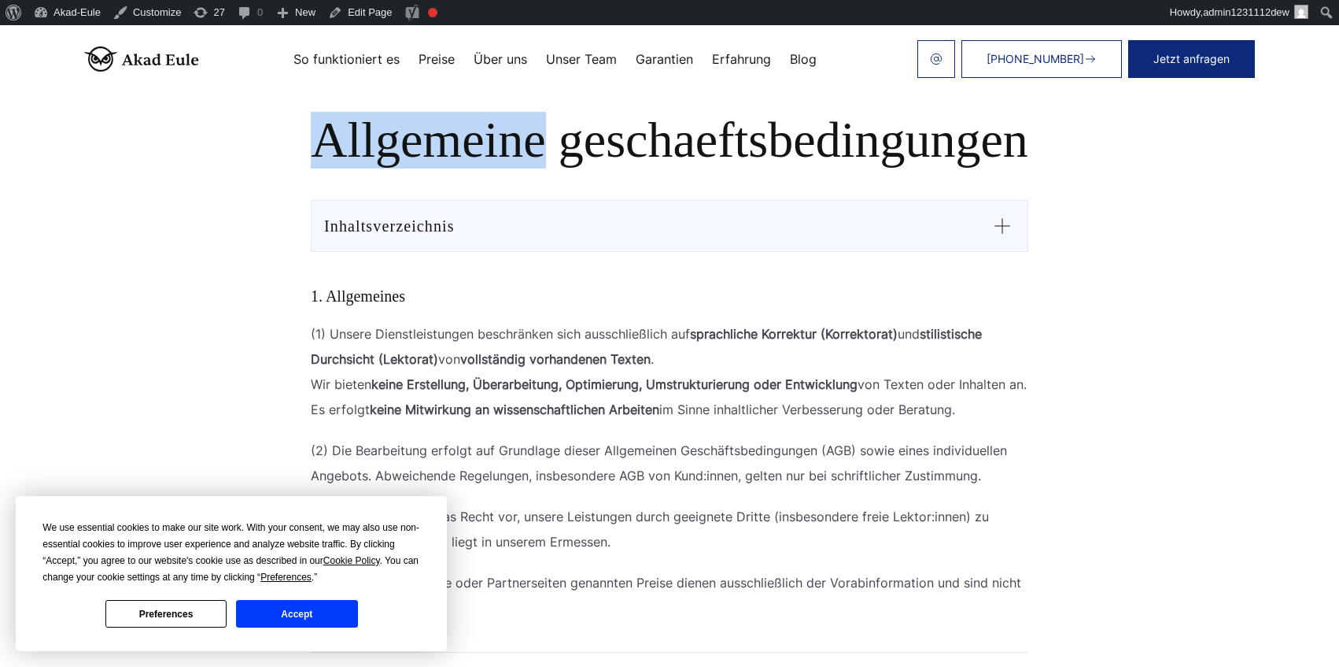
click at [516, 147] on h1 "Allgemeine geschaeftsbedingungen" at bounding box center [670, 140] width 932 height 57
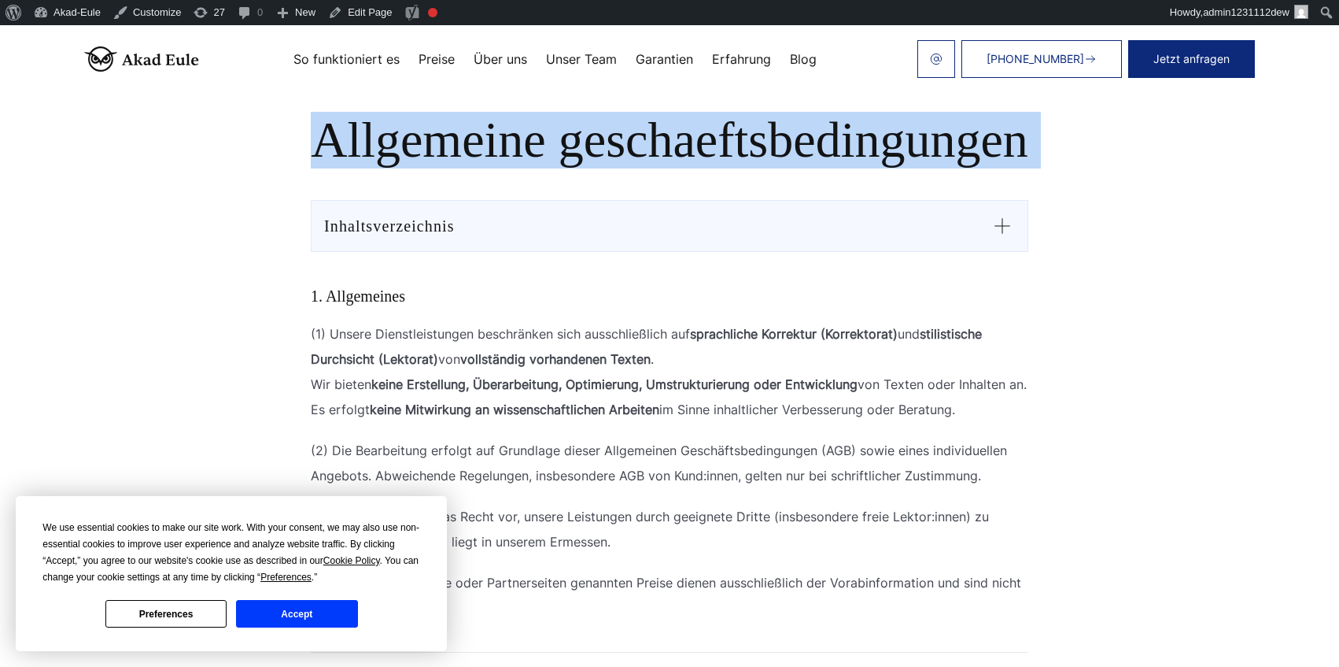
click at [516, 147] on h1 "Allgemeine geschaeftsbedingungen" at bounding box center [670, 140] width 932 height 57
copy section "Allgemeine geschaeftsbedingungen"
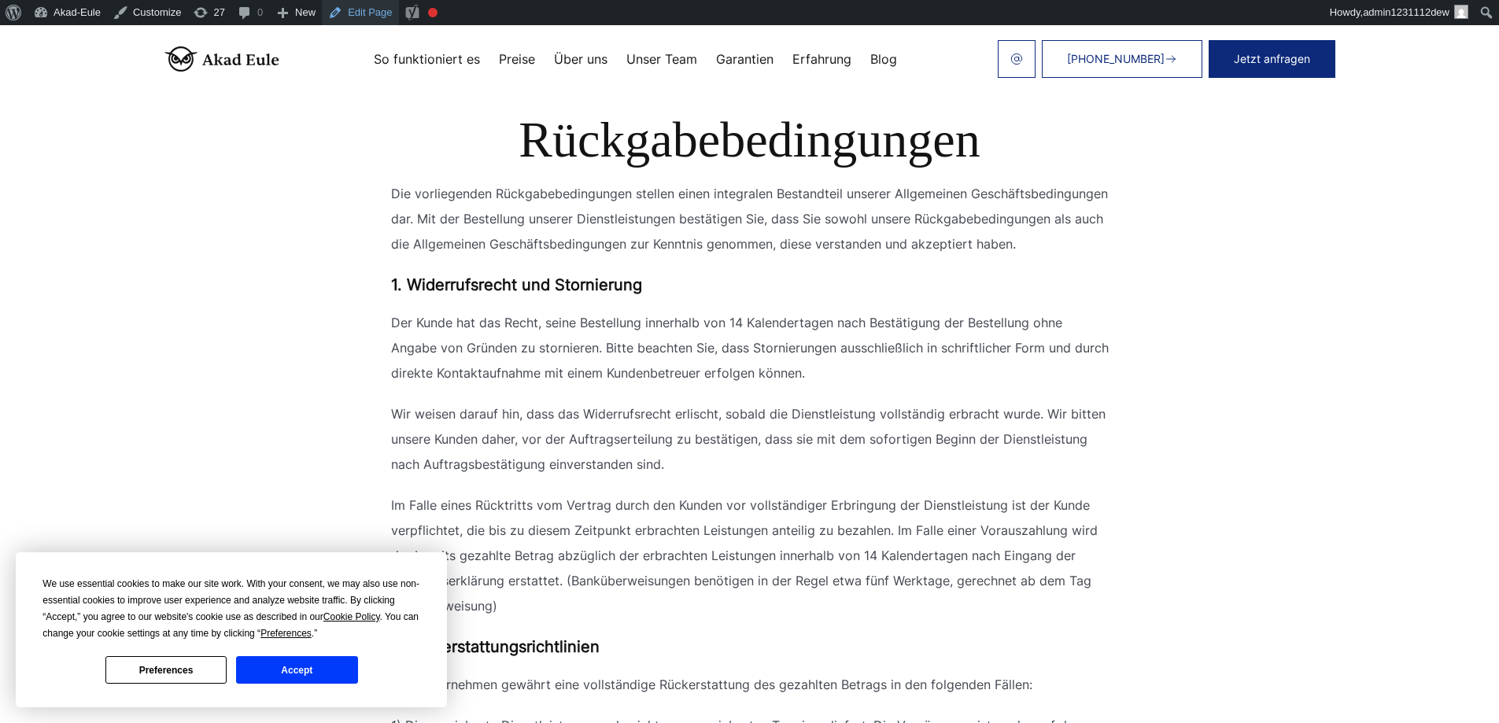
click at [358, 4] on link "Edit Page" at bounding box center [360, 12] width 76 height 25
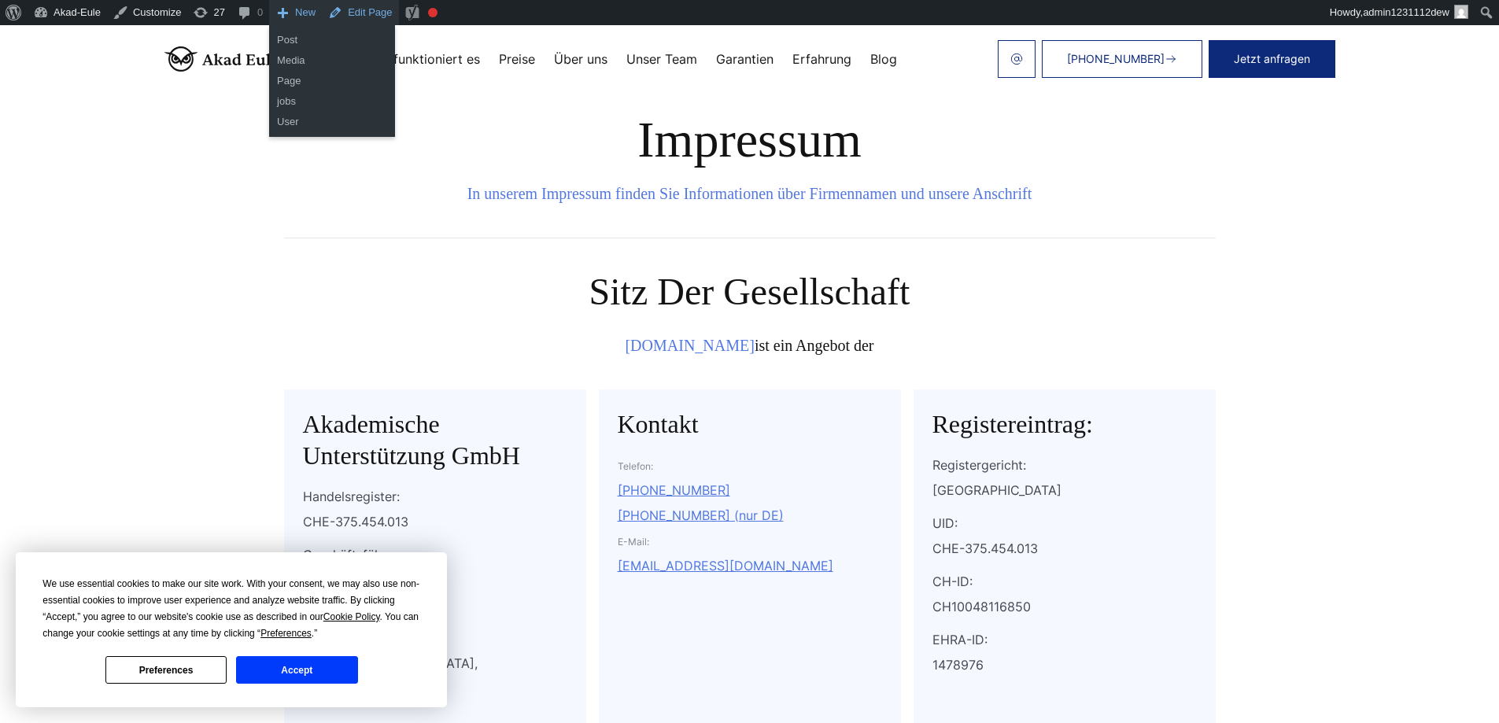
click at [347, 12] on link "Edit Page" at bounding box center [360, 12] width 76 height 25
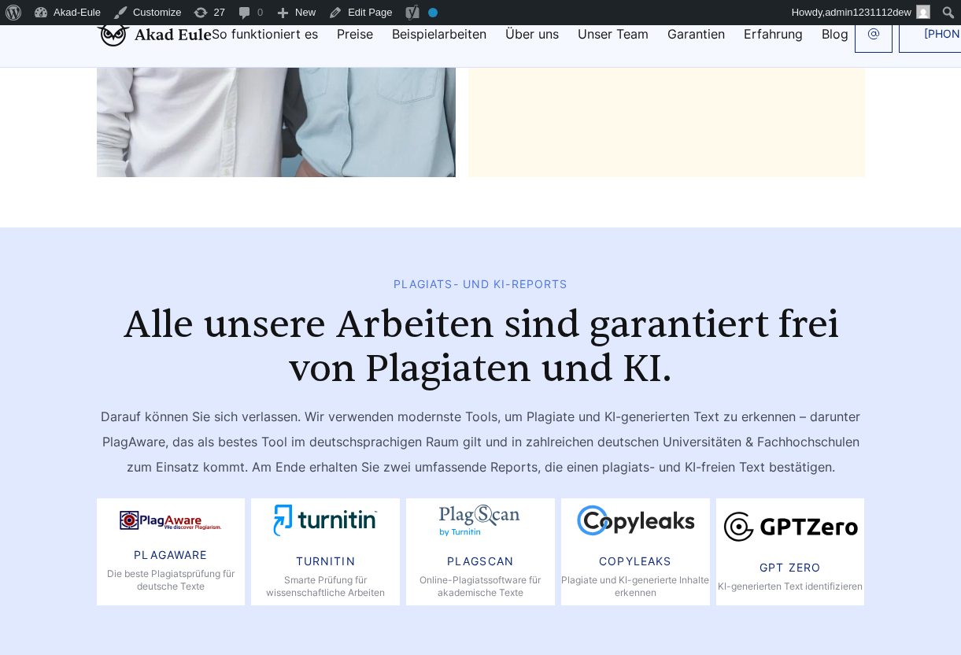
scroll to position [7914, 0]
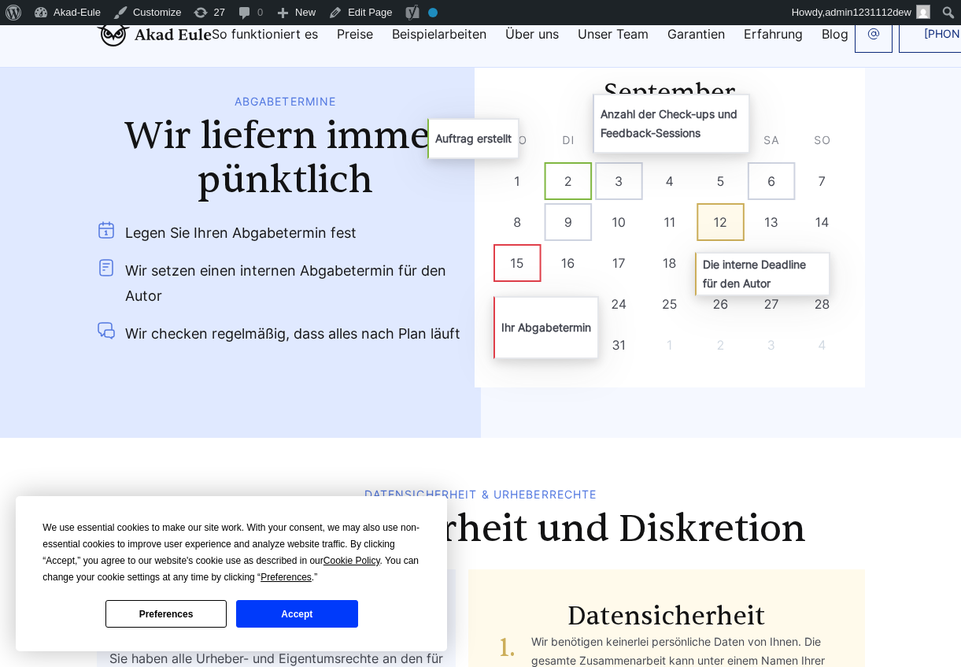
scroll to position [7878, 0]
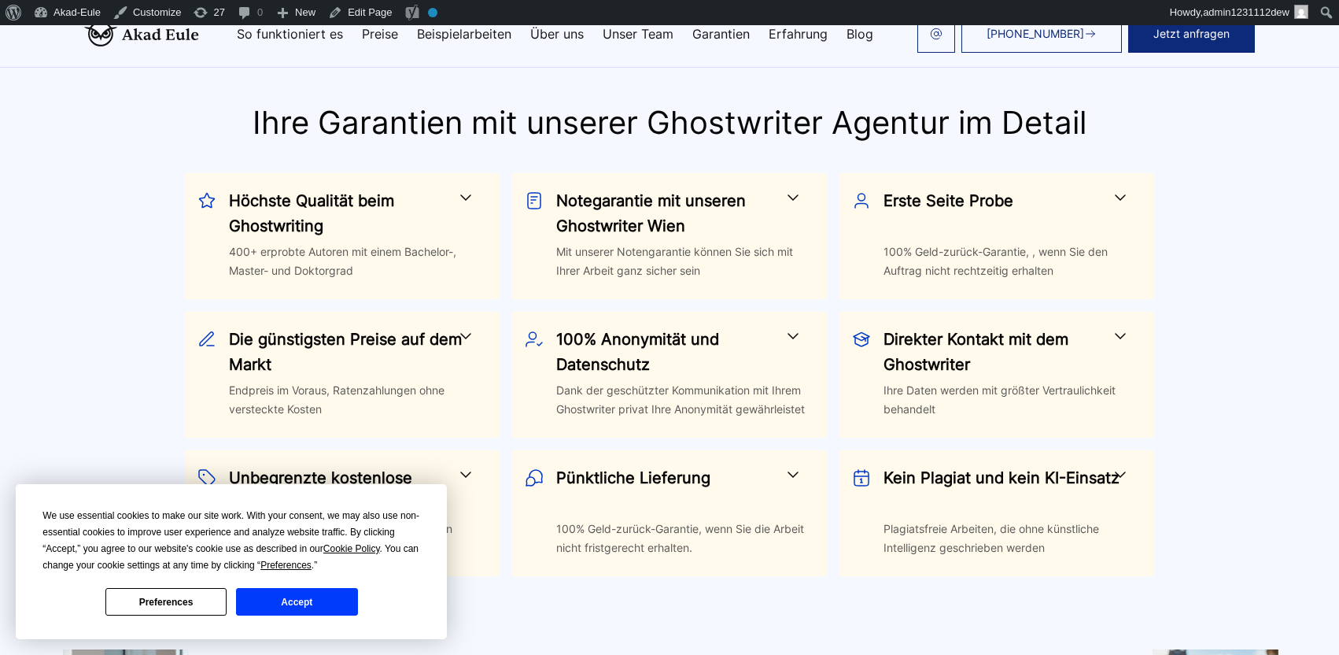
scroll to position [850, 0]
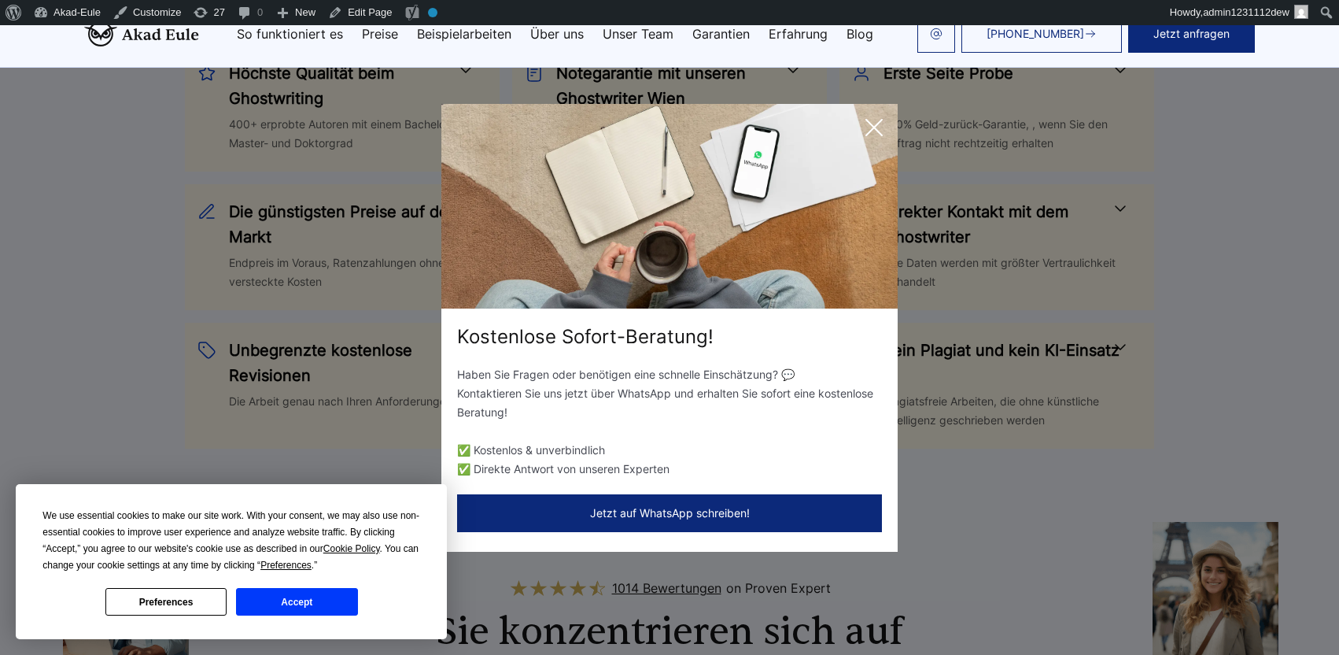
click at [142, 278] on div "Kostenlose Sofort-Beratung! Haben Sie Fragen oder benötigen eine schnelle Einsc…" at bounding box center [669, 327] width 1339 height 655
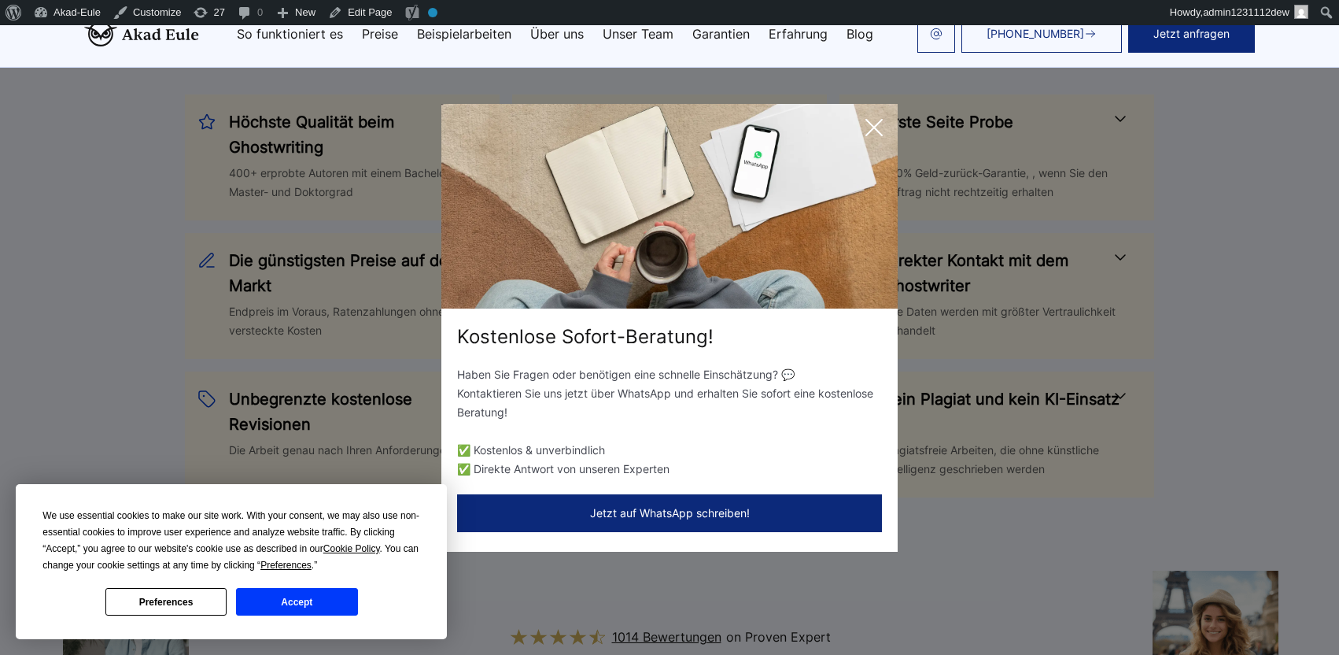
scroll to position [756, 0]
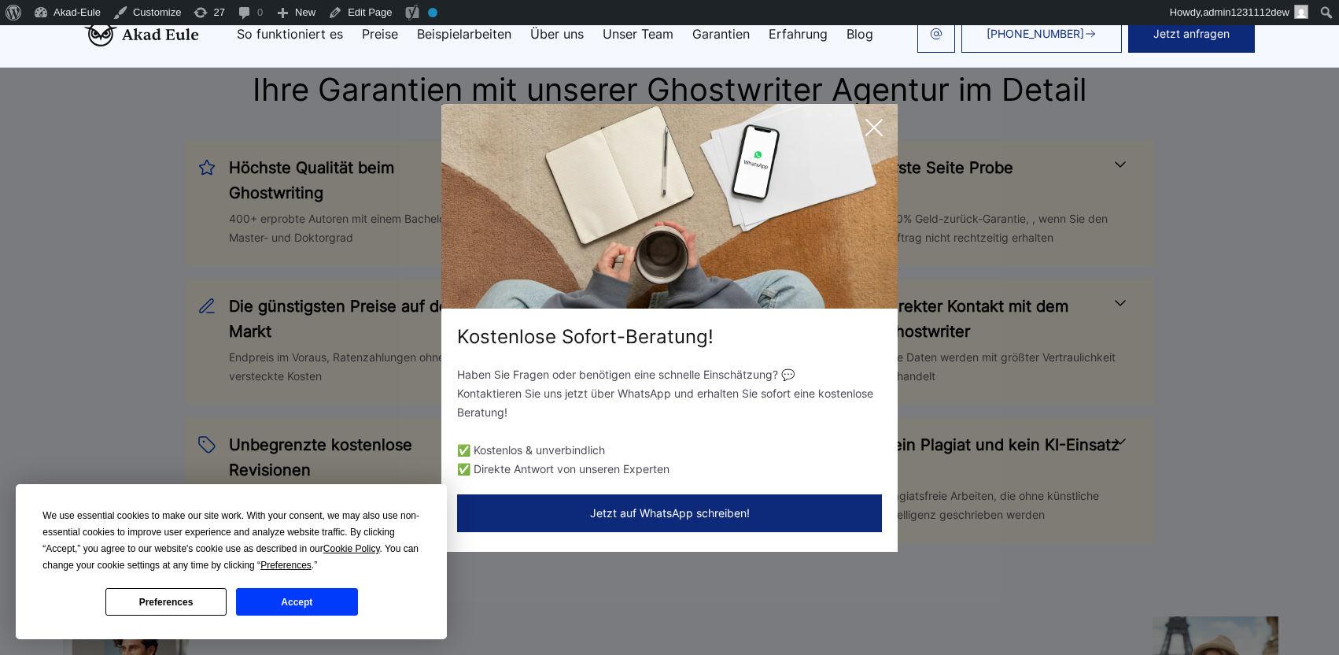
click at [871, 140] on icon at bounding box center [874, 127] width 31 height 31
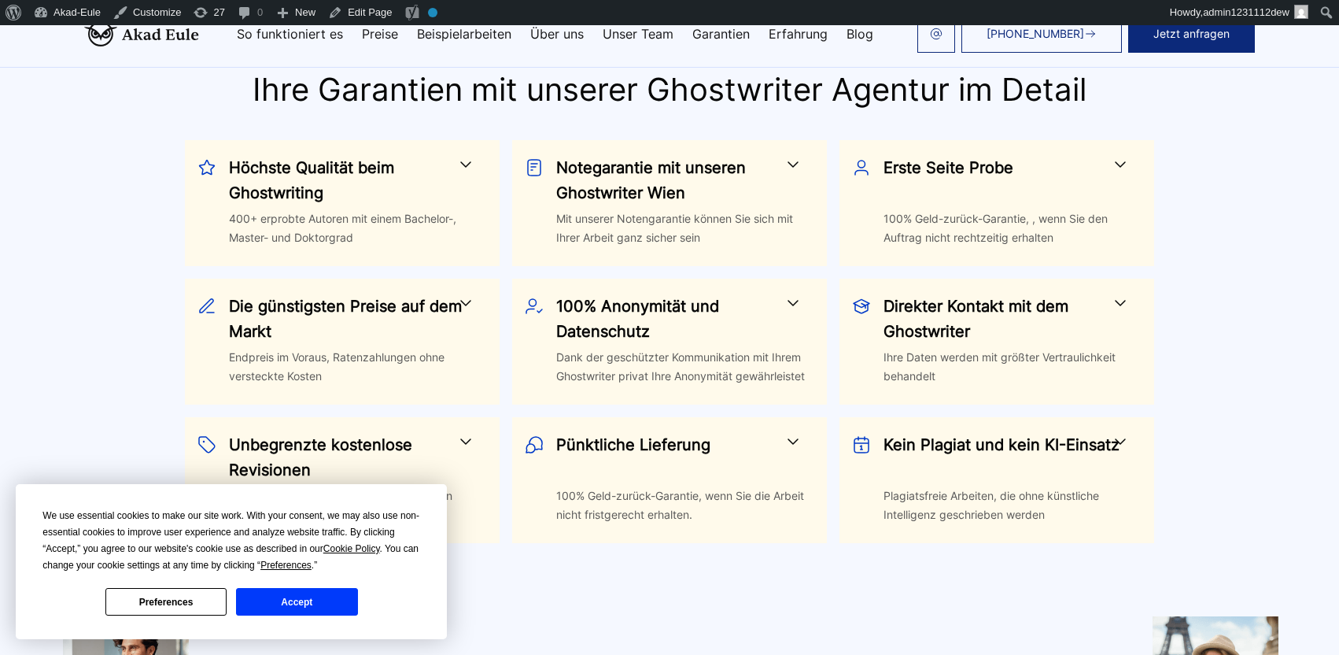
click at [92, 445] on div "Höchste Qualität beim Ghostwriting 400+ erprobte Autoren mit einem Bachelor-, M…" at bounding box center [669, 341] width 1171 height 403
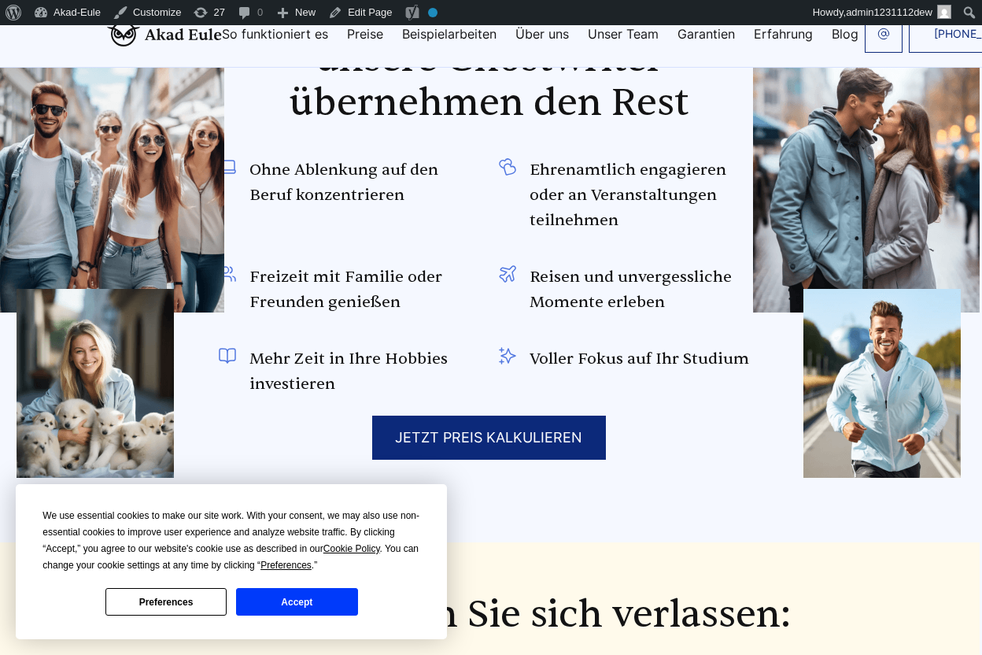
scroll to position [0, 2]
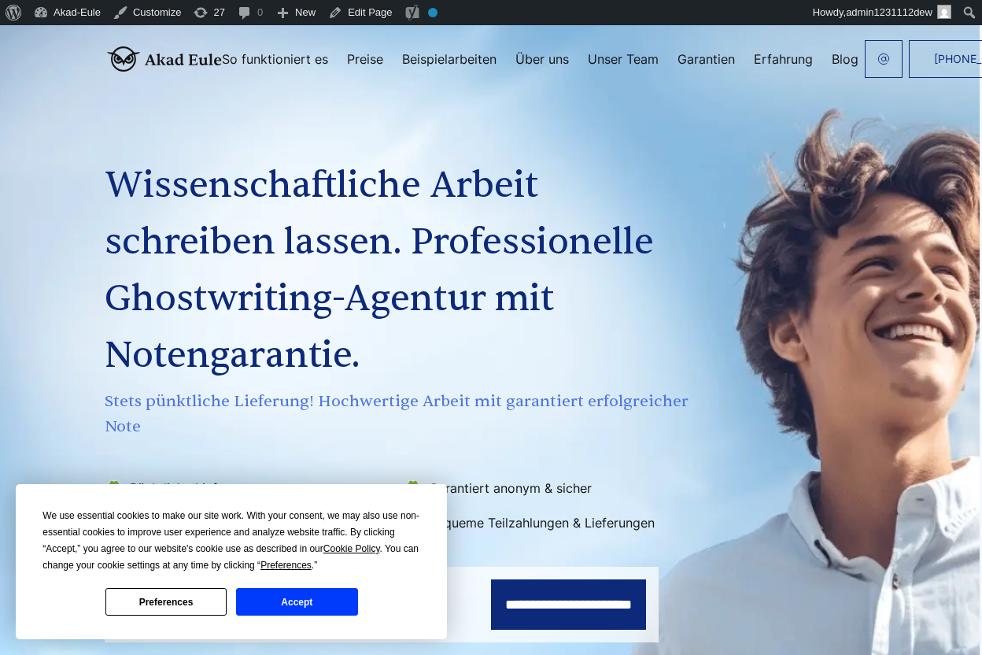
click at [789, 57] on link "Erfahrung" at bounding box center [783, 59] width 59 height 13
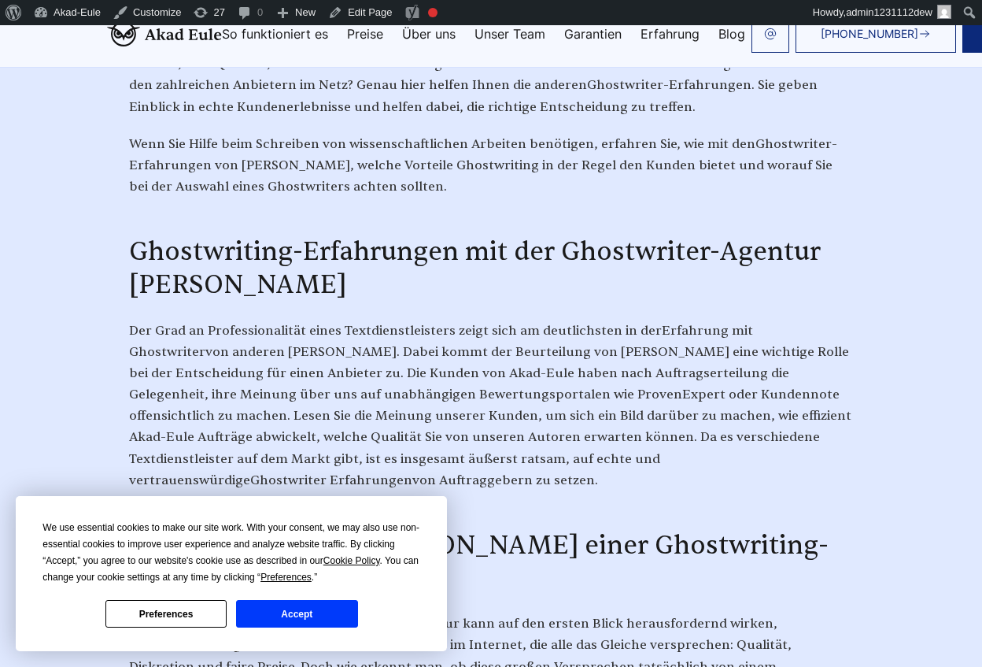
scroll to position [493, 0]
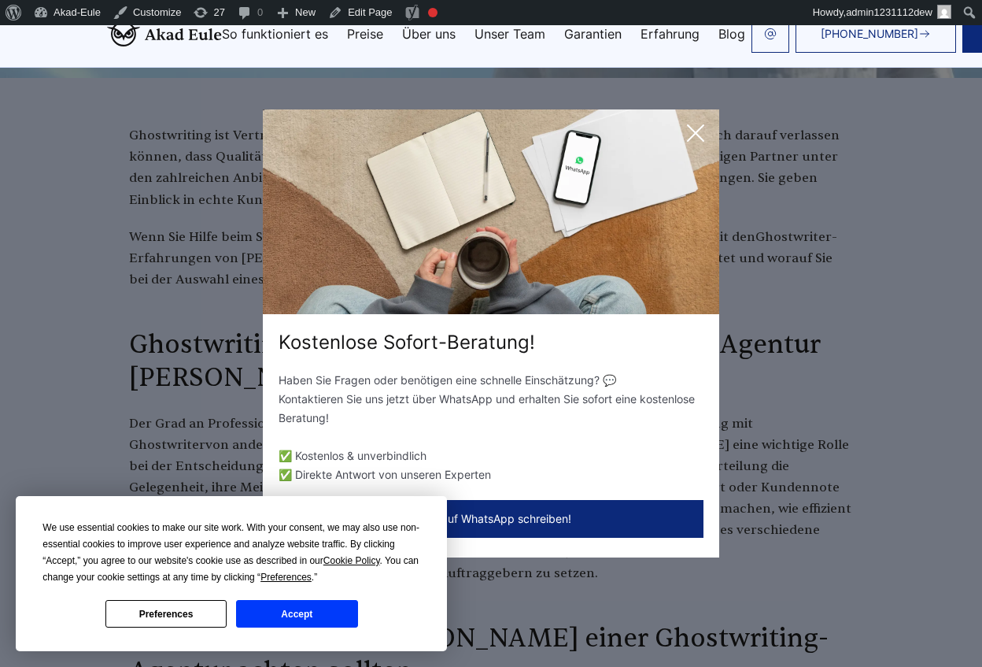
click at [707, 135] on icon at bounding box center [695, 132] width 31 height 31
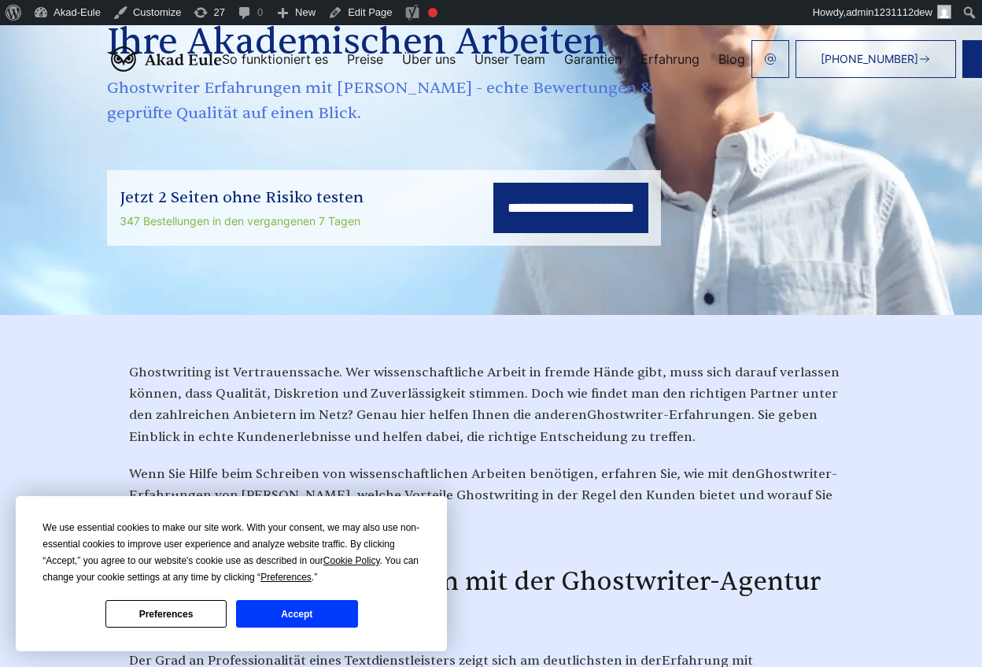
scroll to position [0, 0]
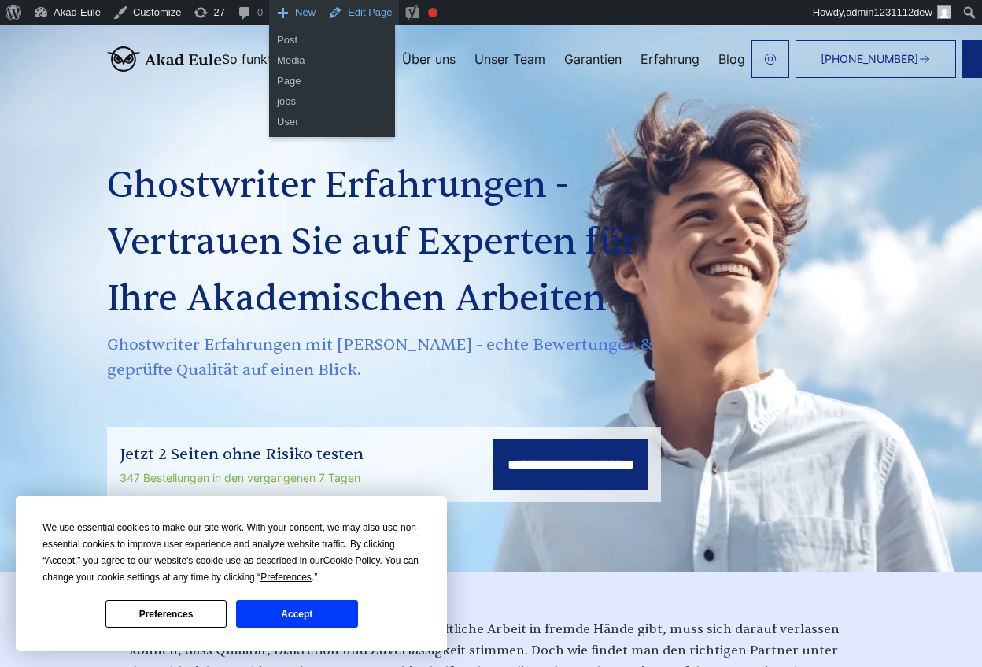
drag, startPoint x: 307, startPoint y: 11, endPoint x: 351, endPoint y: 15, distance: 44.2
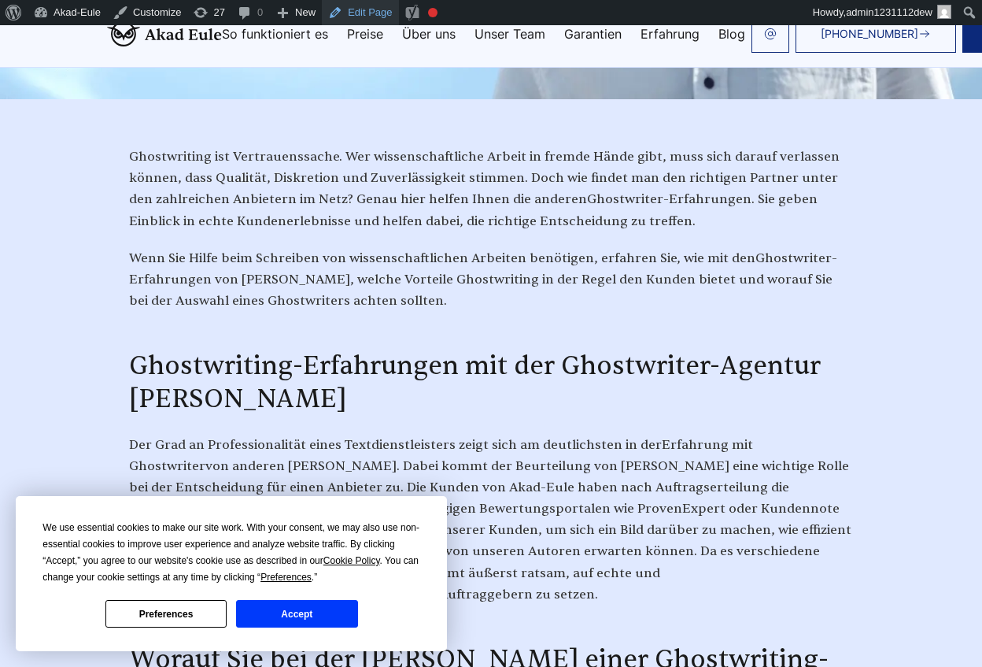
scroll to position [283, 0]
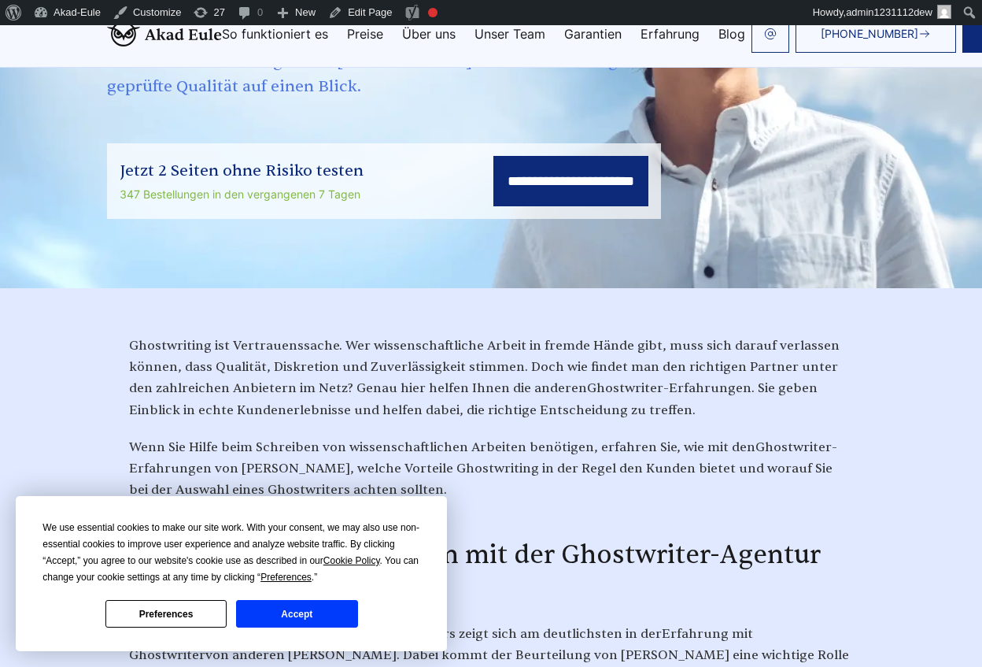
click at [498, 177] on input "**********" at bounding box center [570, 181] width 155 height 50
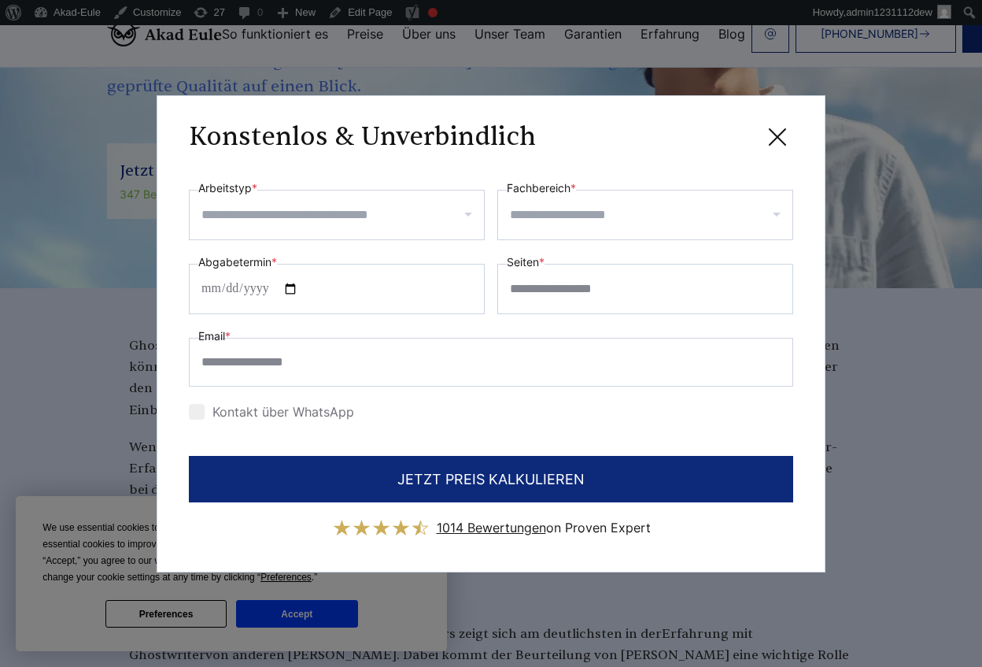
click at [343, 215] on input "Arbeitstyp *" at bounding box center [342, 214] width 283 height 25
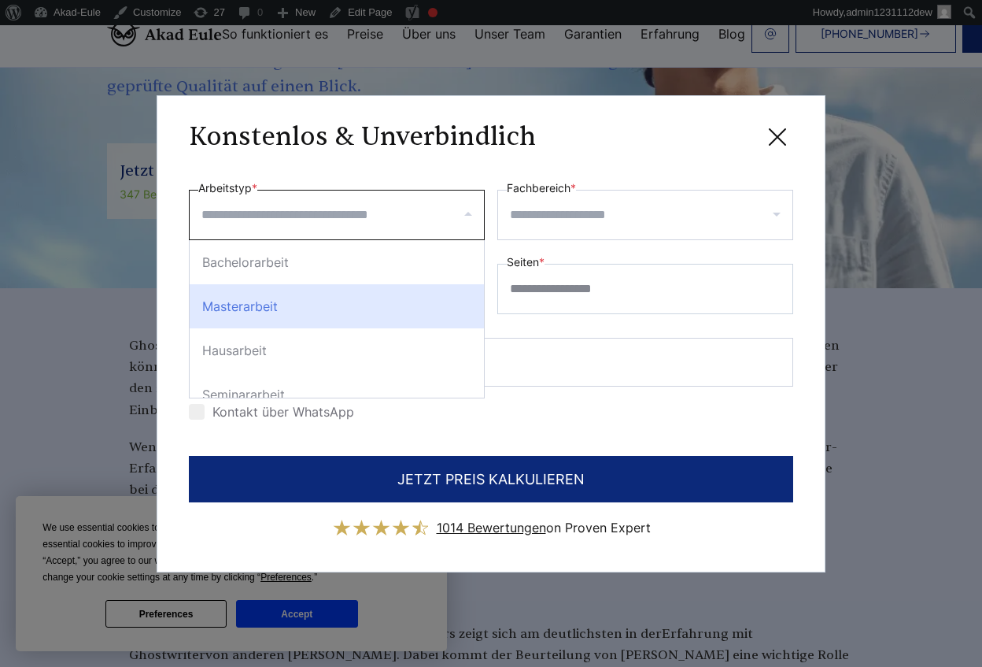
click at [357, 290] on div "Masterarbeit" at bounding box center [337, 306] width 294 height 44
select select "**"
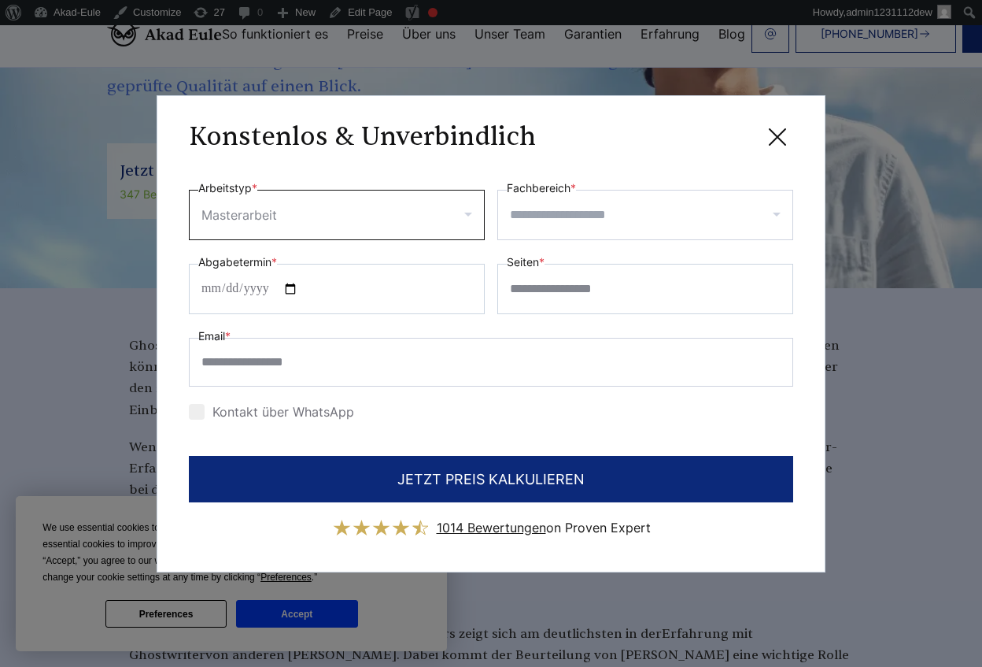
click at [508, 235] on div at bounding box center [645, 215] width 296 height 50
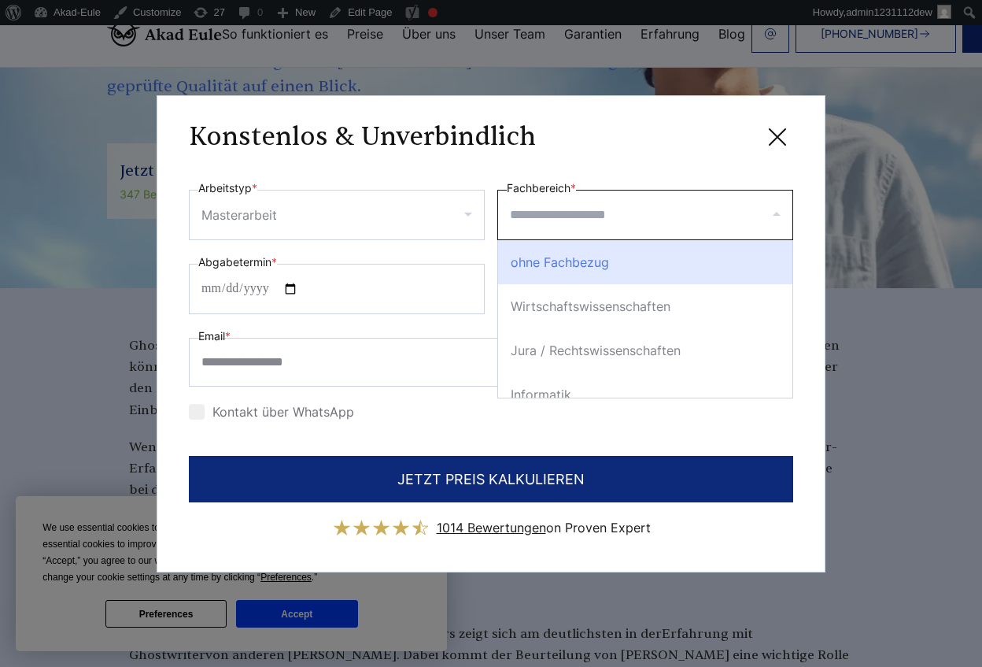
drag, startPoint x: 527, startPoint y: 224, endPoint x: 529, endPoint y: 264, distance: 40.2
click at [526, 225] on input "Fachbereich *" at bounding box center [651, 214] width 283 height 25
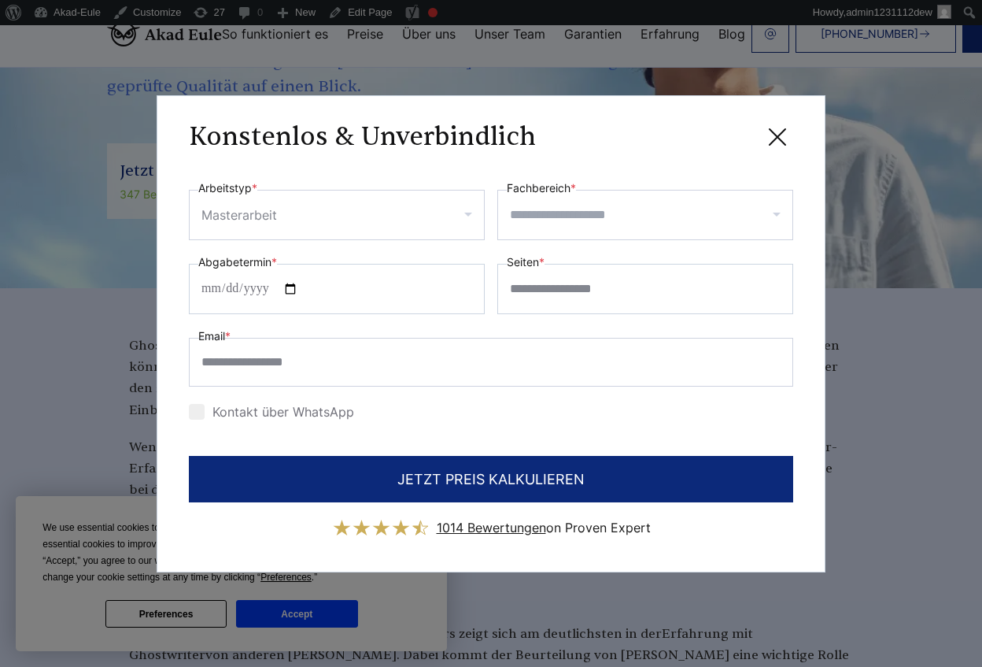
click at [523, 187] on label "Fachbereich *" at bounding box center [541, 188] width 69 height 19
click at [523, 202] on input "Fachbereich *" at bounding box center [651, 214] width 283 height 25
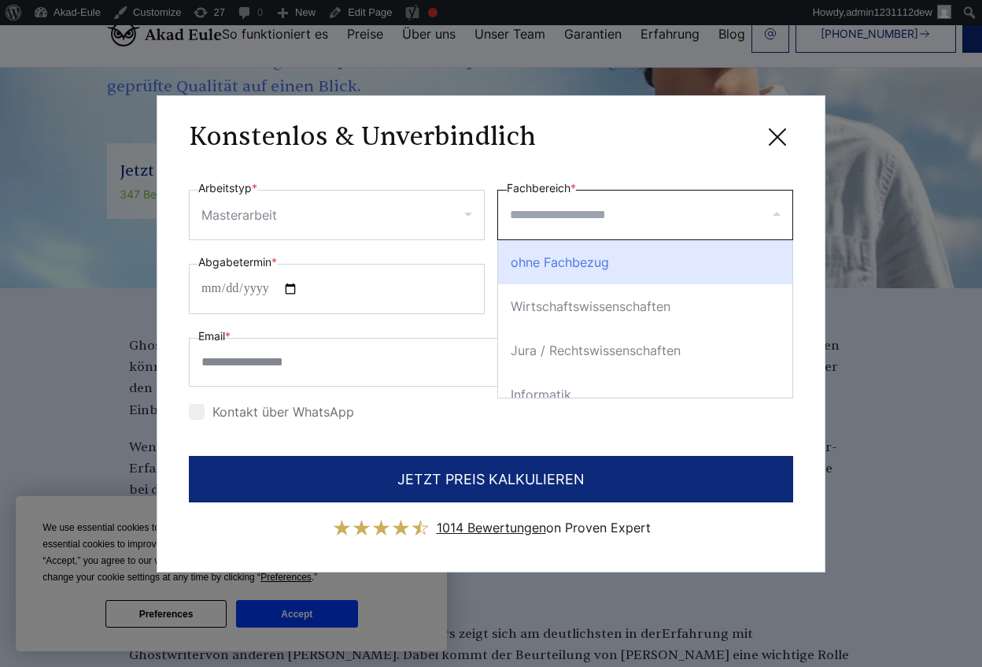
click at [535, 235] on div at bounding box center [645, 215] width 296 height 50
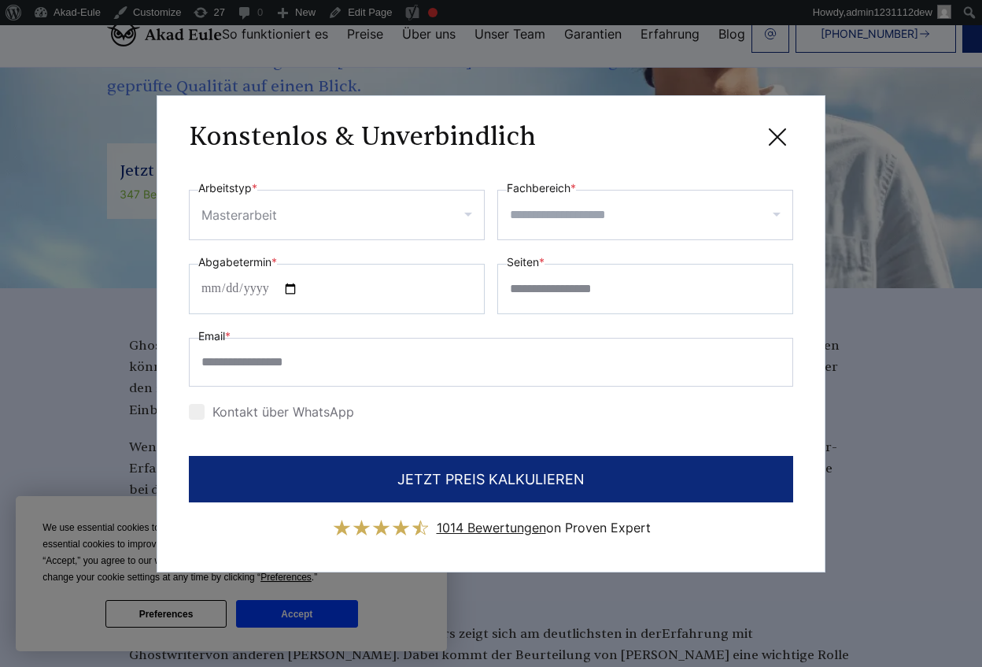
drag, startPoint x: 538, startPoint y: 212, endPoint x: 544, endPoint y: 241, distance: 29.6
click at [538, 214] on input "Fachbereich *" at bounding box center [651, 214] width 283 height 25
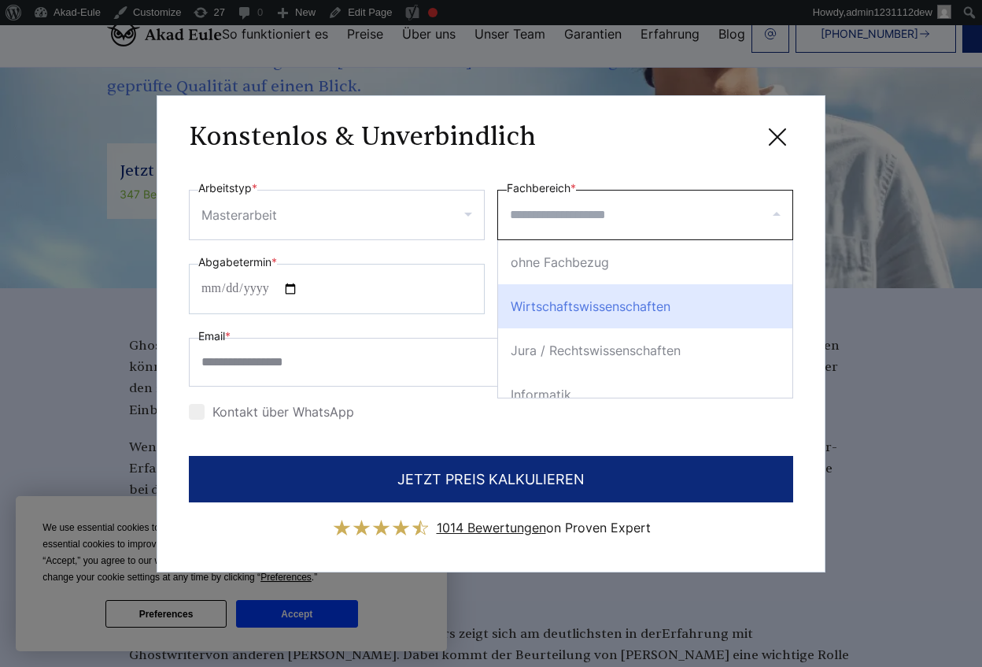
click at [549, 292] on div "Wirtschaftswissenschaften" at bounding box center [645, 306] width 294 height 44
select select "*"
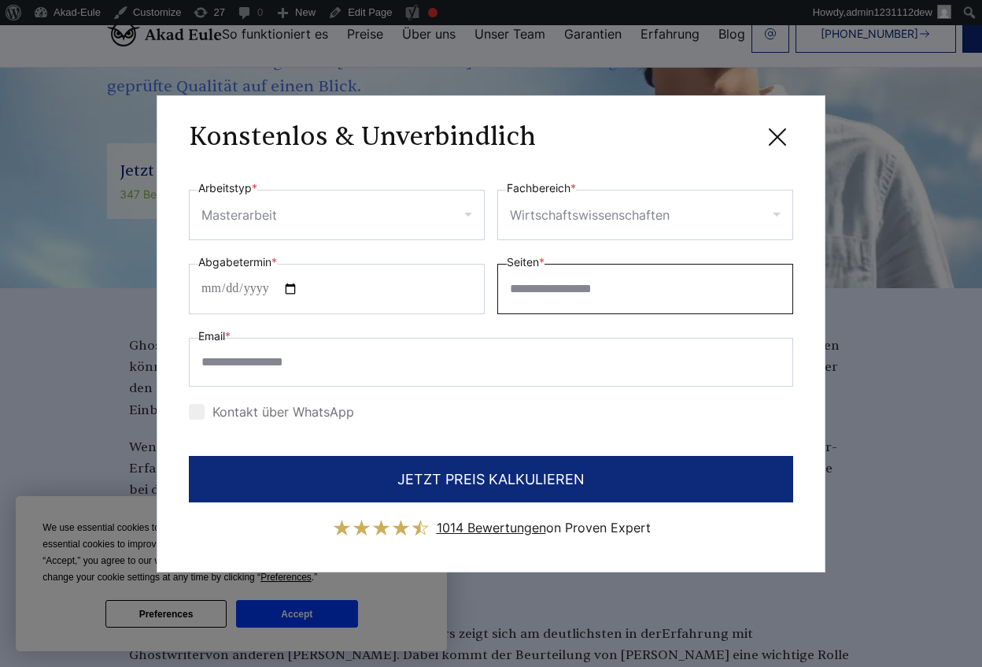
click at [549, 292] on input "Seiten *" at bounding box center [645, 289] width 296 height 50
type input "**"
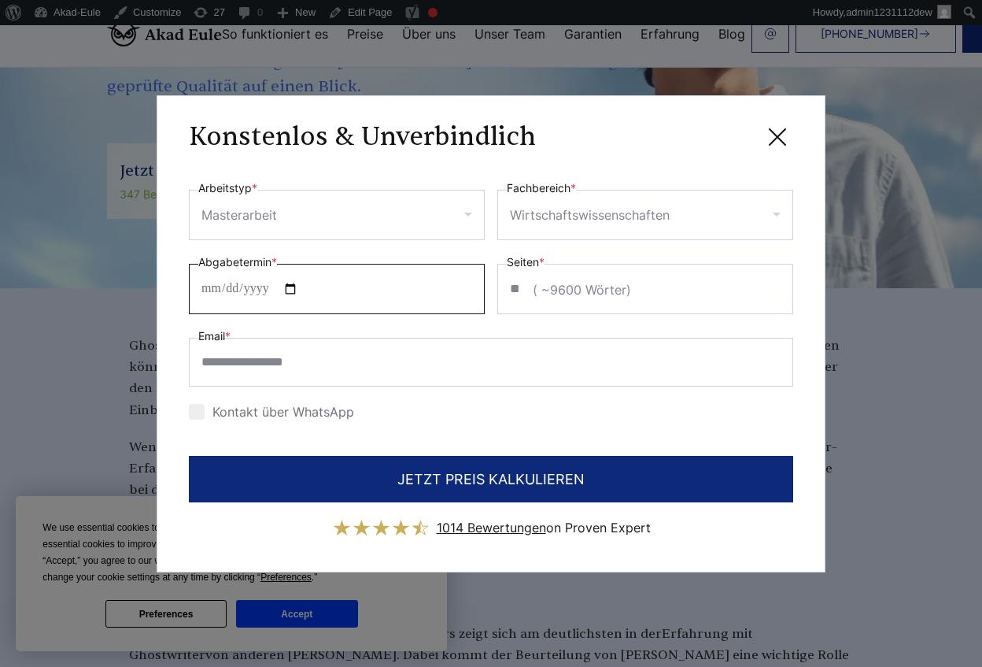
click at [298, 286] on input "Abgabetermin *" at bounding box center [337, 289] width 296 height 50
type input "**********"
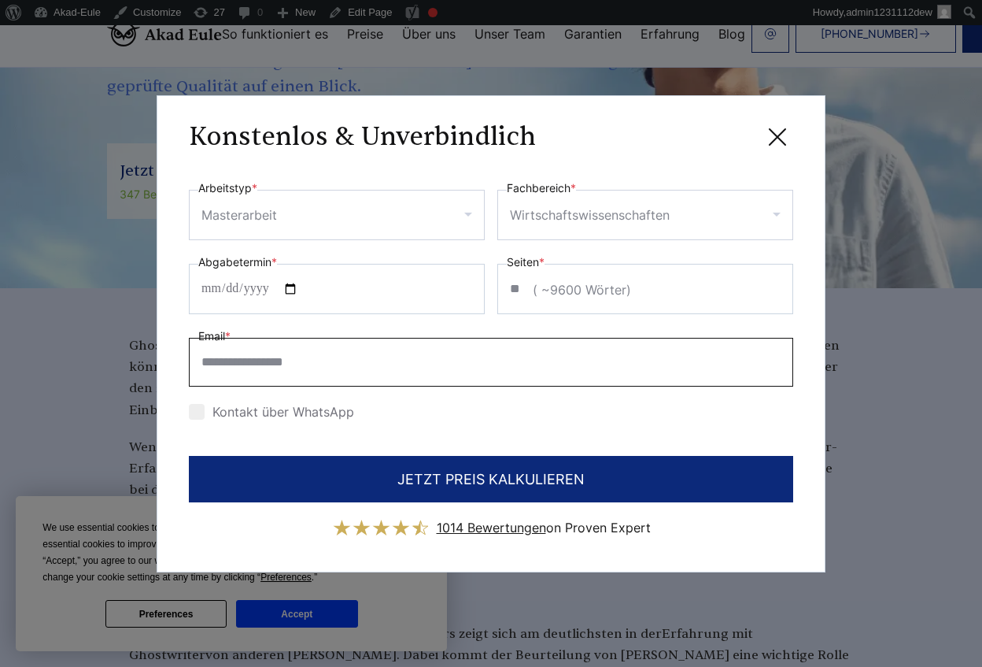
click at [295, 368] on input "Email *" at bounding box center [491, 362] width 604 height 49
type input "**********"
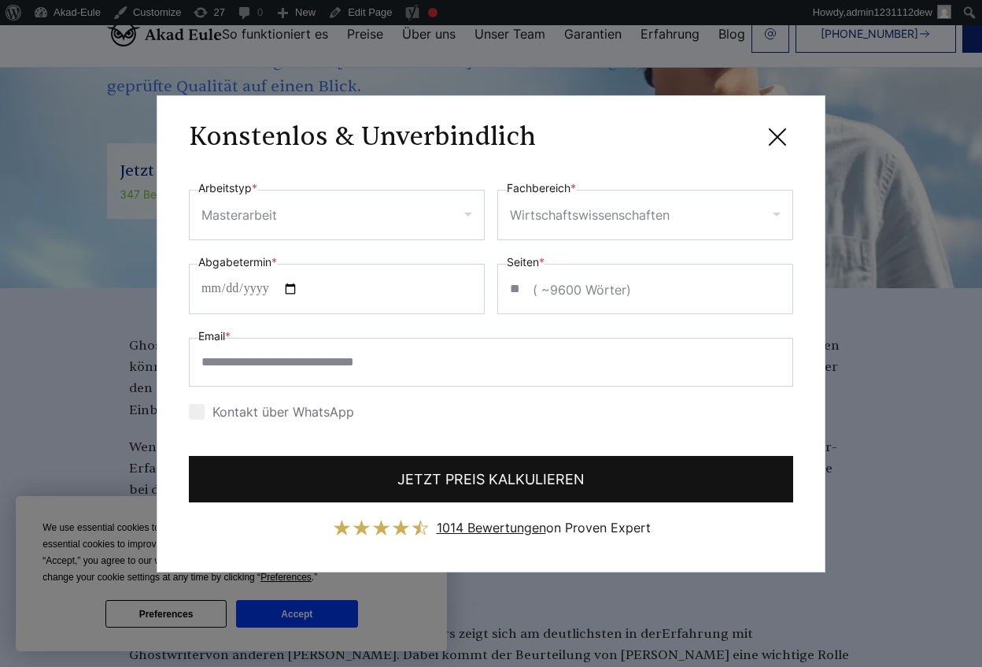
click at [345, 477] on button "JETZT PREIS KALKULIEREN" at bounding box center [491, 479] width 604 height 46
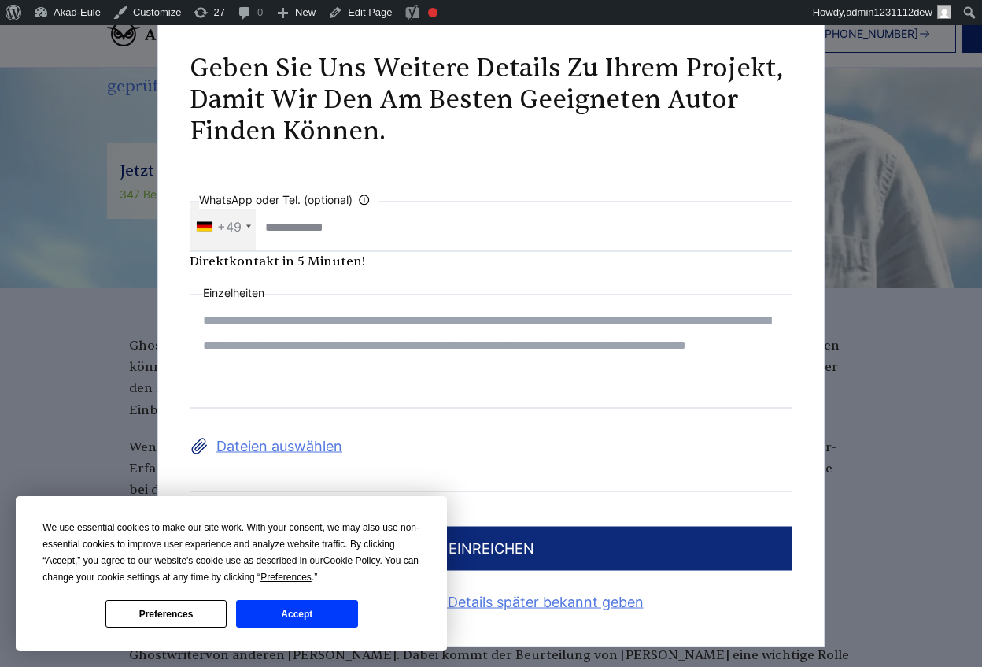
scroll to position [0, 0]
click at [514, 600] on link "Ich werde diese Details später bekannt geben" at bounding box center [491, 601] width 603 height 25
